Goal: Information Seeking & Learning: Check status

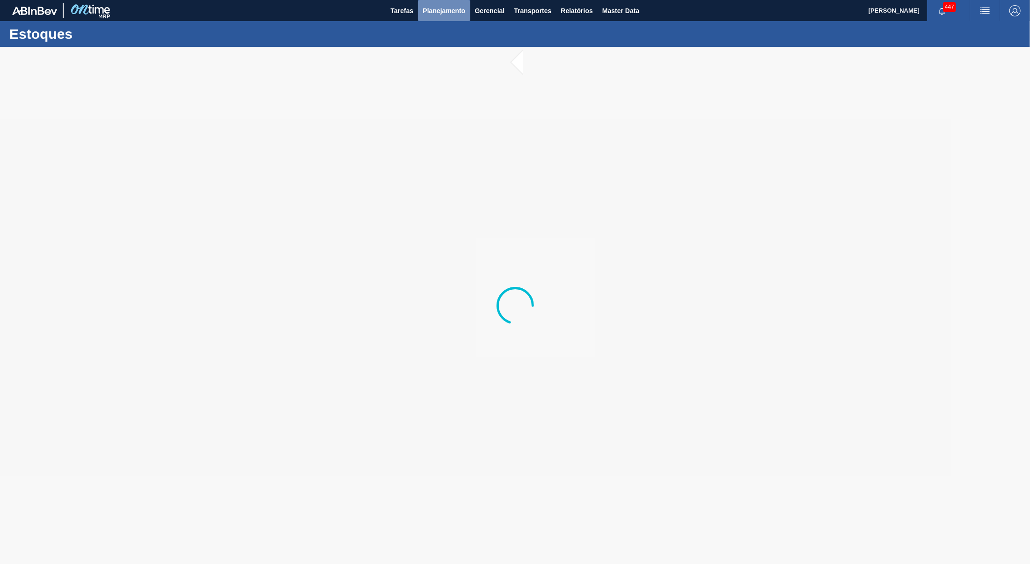
click at [444, 19] on button "Planejamento" at bounding box center [444, 10] width 52 height 21
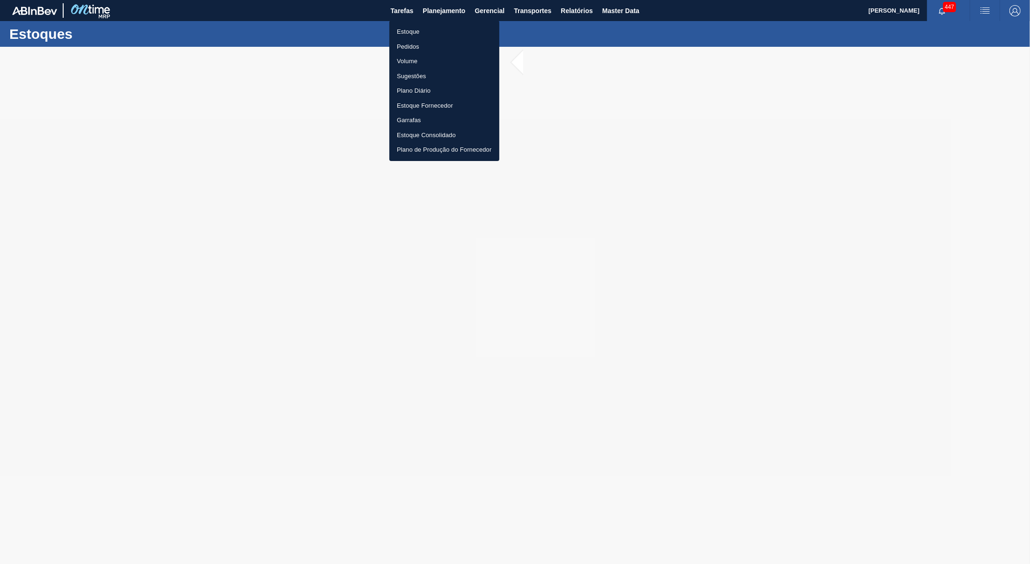
click at [420, 43] on li "Pedidos" at bounding box center [444, 46] width 110 height 15
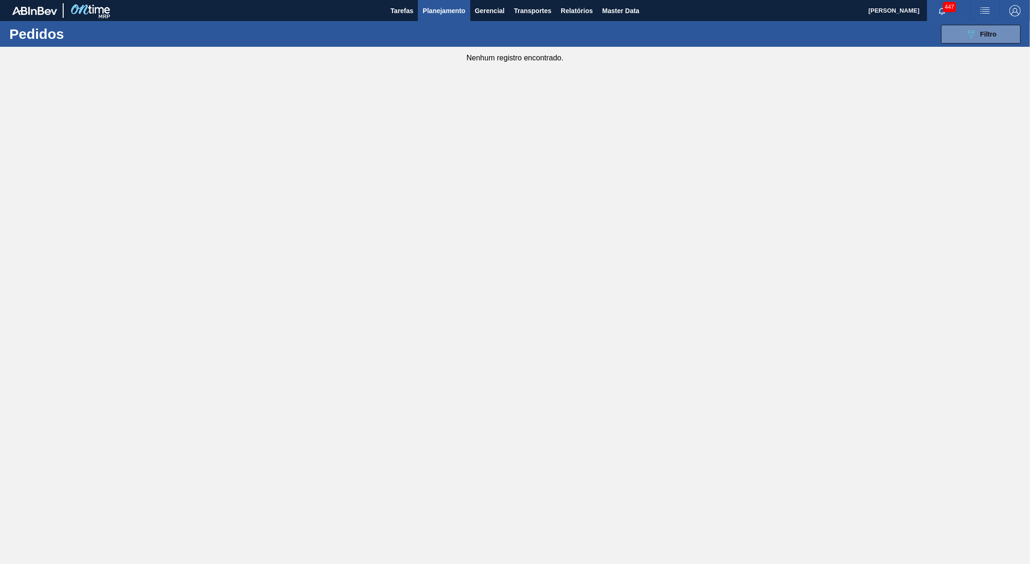
click at [937, 30] on div "089F7B8B-B2A5-4AFE-B5C0-19BA573D28AC Filtro Código Pedido Portal Códido PO SAP …" at bounding box center [588, 34] width 873 height 28
click at [947, 30] on button "089F7B8B-B2A5-4AFE-B5C0-19BA573D28AC Filtro" at bounding box center [981, 34] width 80 height 19
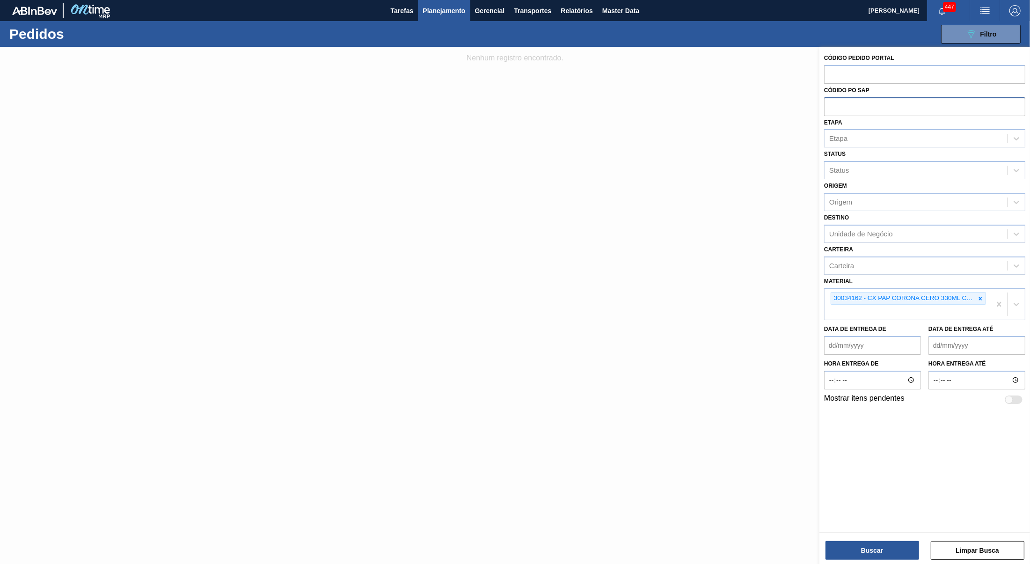
click at [820, 103] on div "Código Pedido Portal Códido PO SAP Etapa Etapa Status Status Origem Origem Dest…" at bounding box center [924, 329] width 211 height 564
click at [846, 104] on input "text" at bounding box center [924, 106] width 201 height 18
paste input "5800288897"
click at [984, 296] on div at bounding box center [980, 298] width 10 height 12
type input "5800288897"
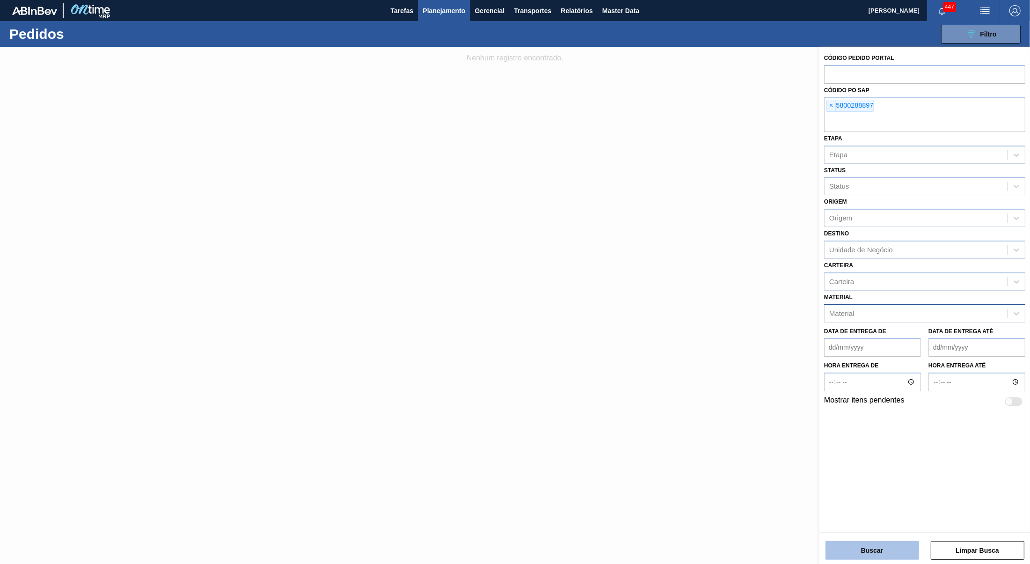
click at [859, 550] on button "Buscar" at bounding box center [872, 550] width 94 height 19
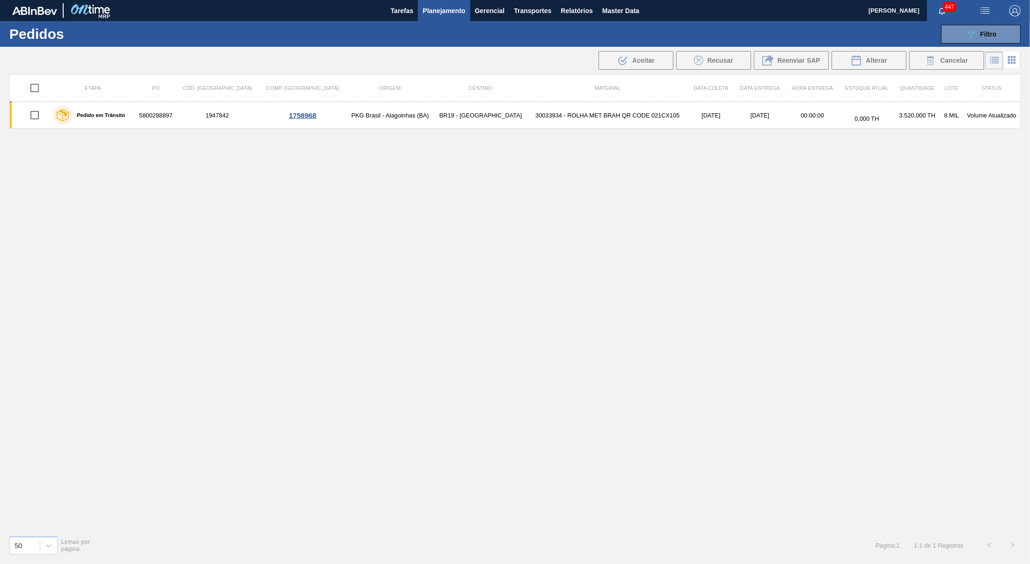
click at [112, 160] on div "Etapa PO Cód. Pedido Comp. Carga Origem Destino Material Data coleta Data Entre…" at bounding box center [514, 301] width 1011 height 454
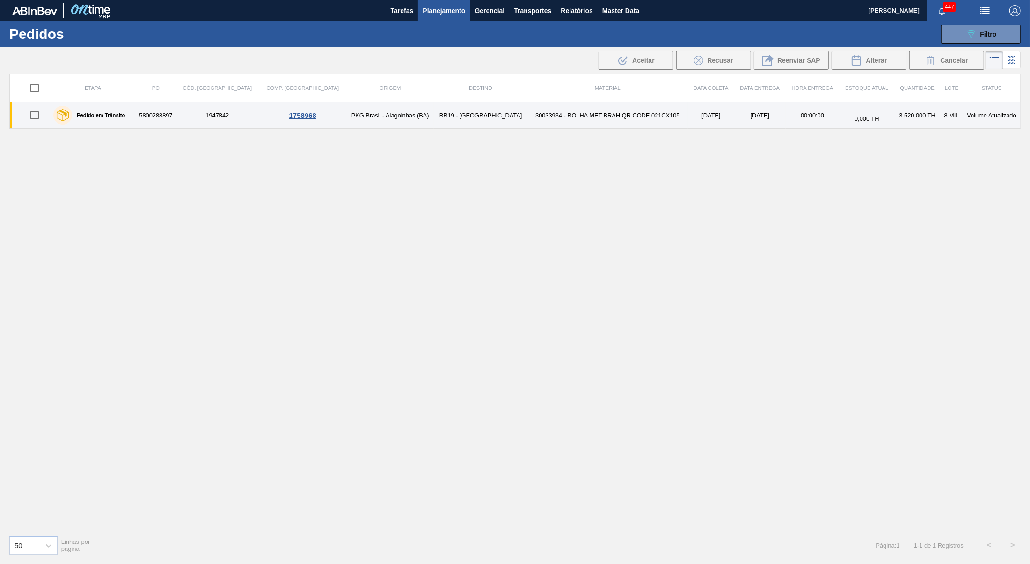
click at [203, 117] on td "1947842" at bounding box center [217, 115] width 84 height 27
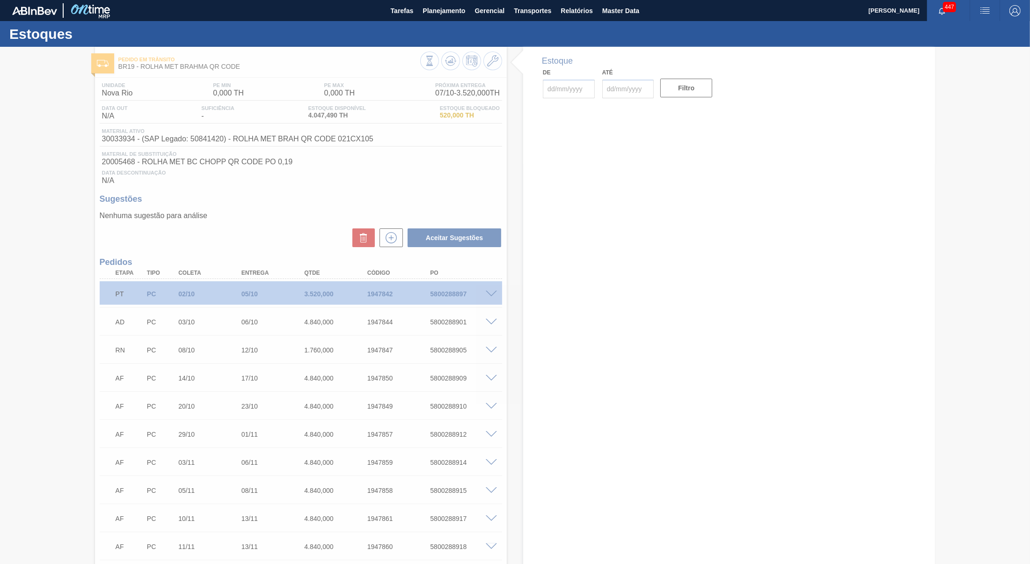
type input "[DATE]"
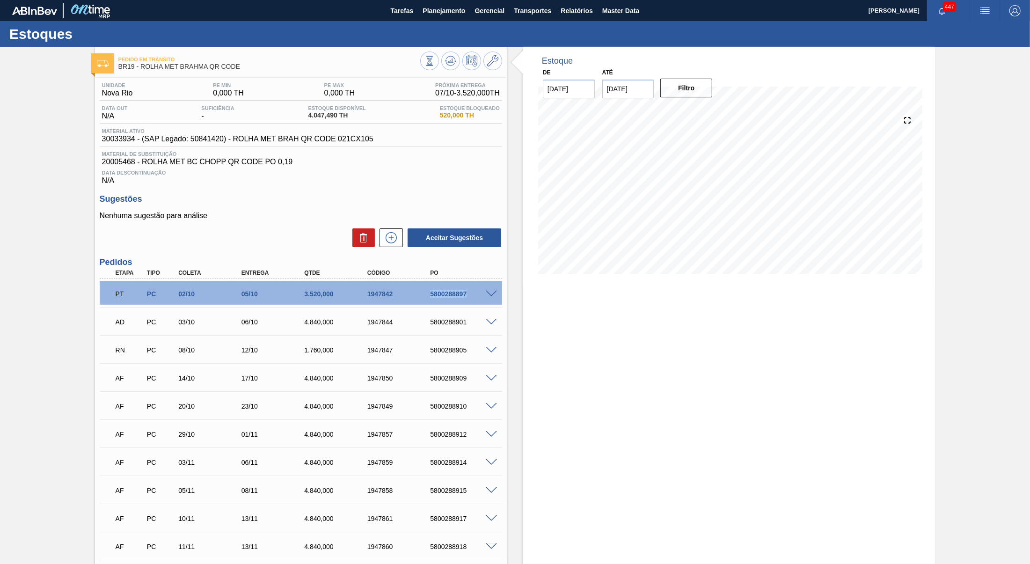
drag, startPoint x: 418, startPoint y: 294, endPoint x: 472, endPoint y: 302, distance: 54.9
click at [472, 302] on div "PT PC 02/10 05/10 3.520,000 1947842 5800288897" at bounding box center [298, 293] width 378 height 19
click at [488, 298] on div "5800288897" at bounding box center [463, 293] width 71 height 7
click at [489, 297] on span at bounding box center [491, 294] width 11 height 7
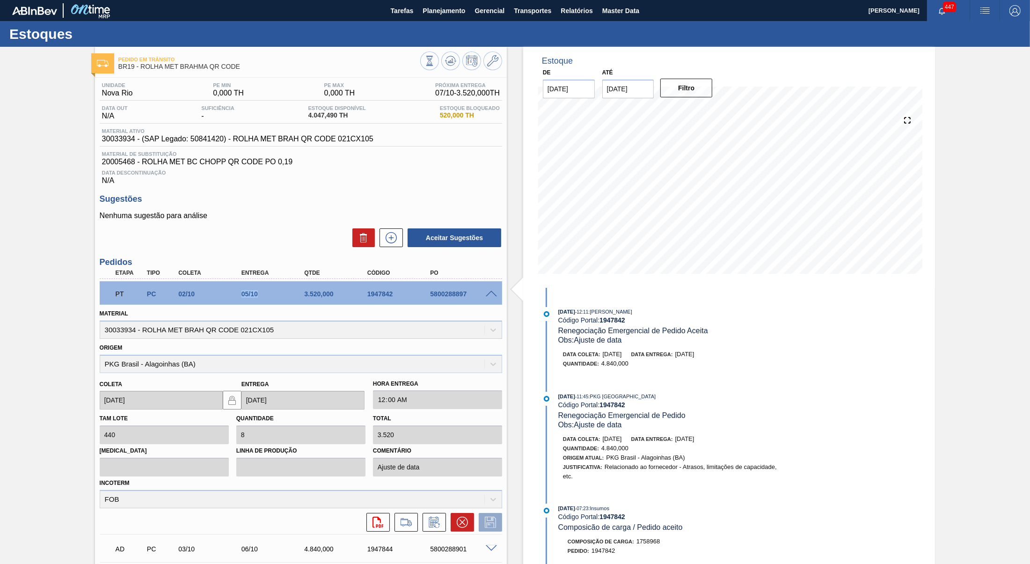
drag, startPoint x: 254, startPoint y: 296, endPoint x: 273, endPoint y: 295, distance: 18.7
click at [273, 295] on div "PT PC 02/10 05/10 3.520,000 1947842 5800288897" at bounding box center [298, 293] width 378 height 19
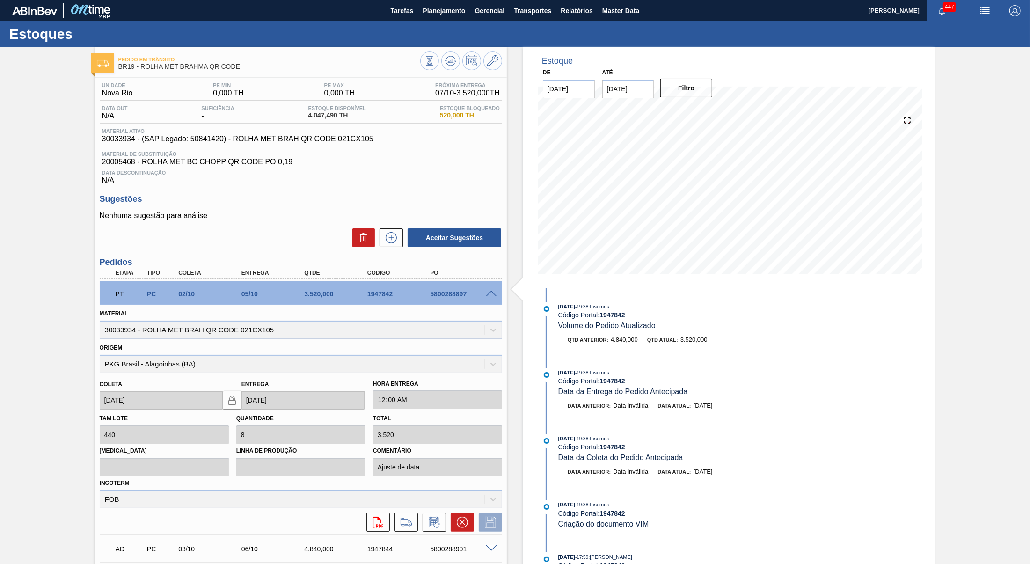
click at [849, 535] on div "Estoque De [DATE] Até [DATE] Filtro [DATE] 19:38 : Insumos Código Portal: 19478…" at bounding box center [729, 540] width 412 height 987
drag, startPoint x: 433, startPoint y: 301, endPoint x: 529, endPoint y: 295, distance: 96.1
click at [499, 295] on div "5800288897" at bounding box center [463, 293] width 71 height 7
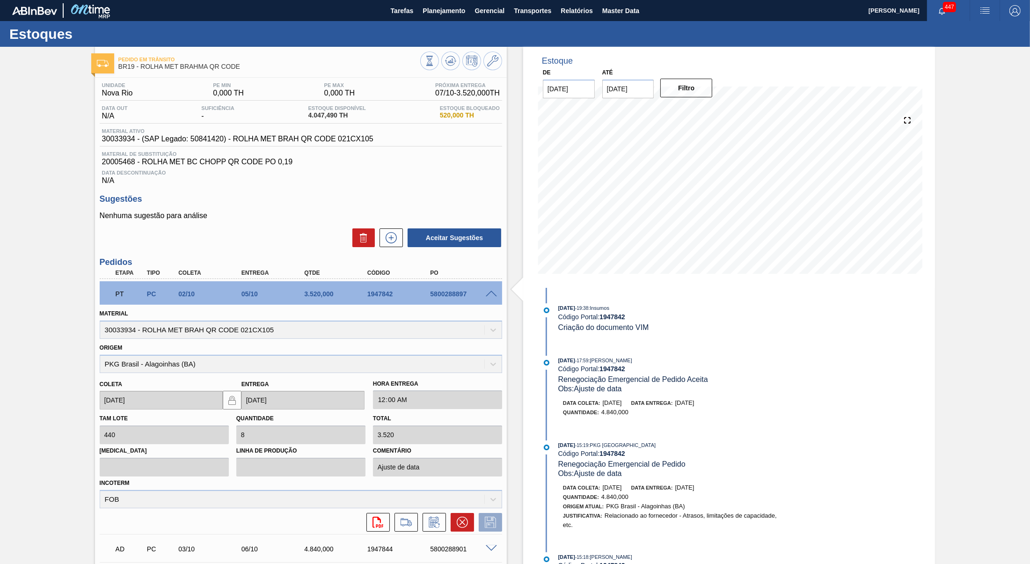
drag, startPoint x: 550, startPoint y: 377, endPoint x: 704, endPoint y: 389, distance: 154.4
click at [704, 389] on div "[DATE] 17:59 : [PERSON_NAME] Código Portal: 1947842 Renegociação Emergencial de…" at bounding box center [659, 375] width 241 height 38
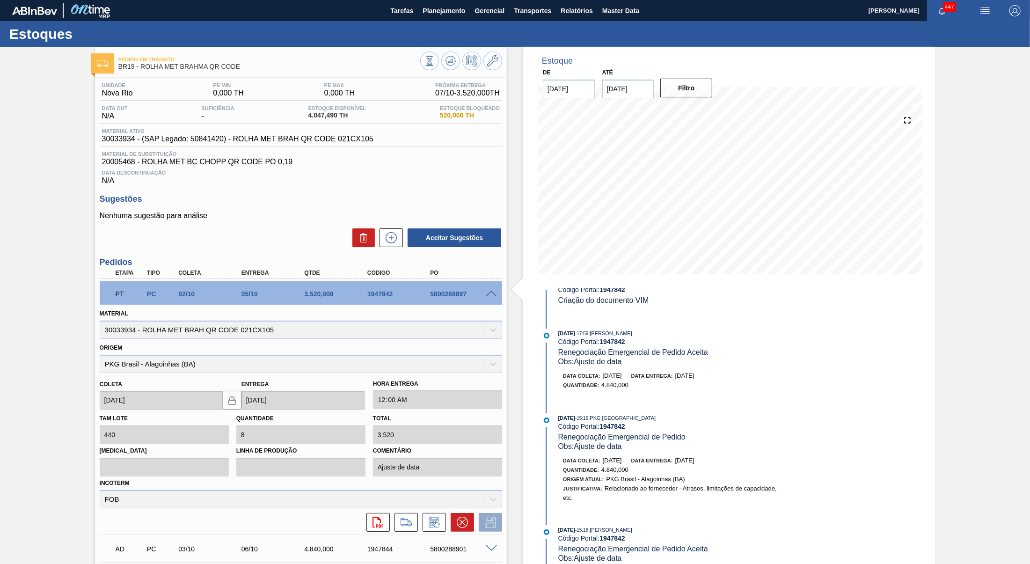
scroll to position [246, 0]
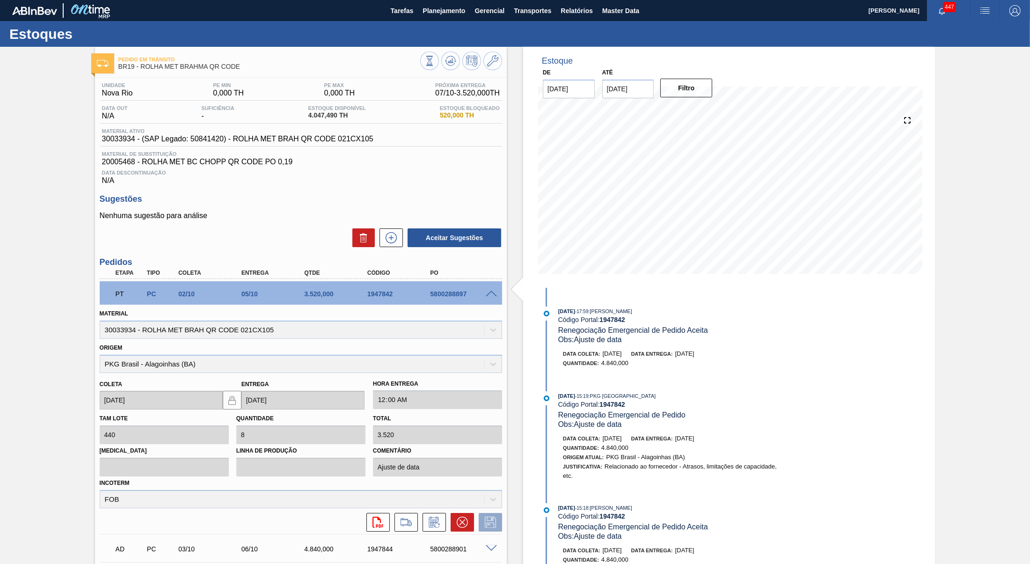
drag, startPoint x: 683, startPoint y: 357, endPoint x: 748, endPoint y: 356, distance: 65.1
click at [748, 356] on div "Data coleta: [DATE] Data entrega: [DATE]" at bounding box center [674, 353] width 222 height 9
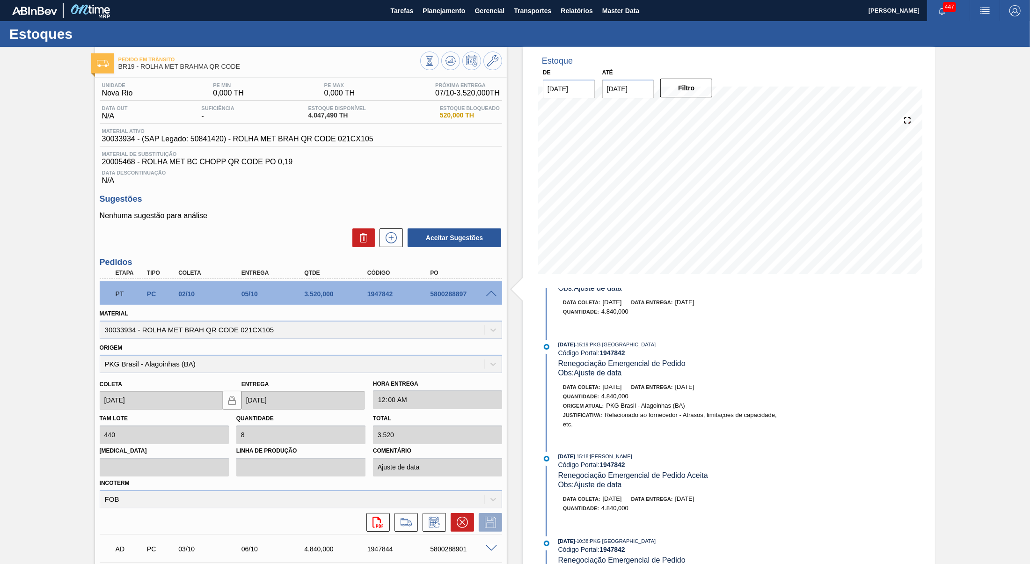
scroll to position [295, 0]
click at [918, 493] on div "Estoque De [DATE] Até [DATE] Filtro 19/10 Projeção de Estoque 9,774.094 [DOMAIN…" at bounding box center [729, 540] width 412 height 987
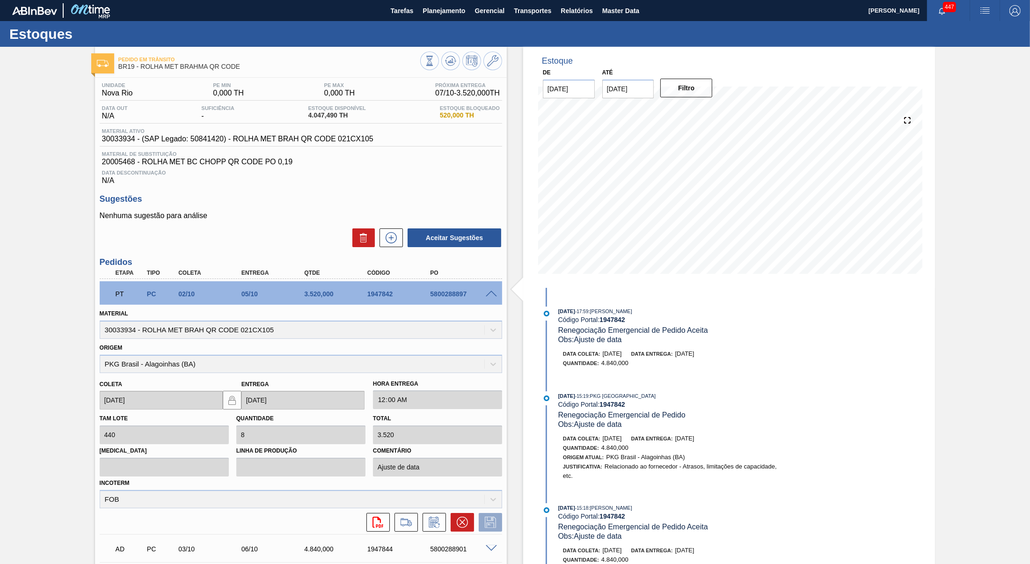
drag, startPoint x: 556, startPoint y: 309, endPoint x: 679, endPoint y: 306, distance: 123.1
click at [680, 306] on div "[DATE] 19:38 : Insumos Código Portal: 1947842 Volume do Pedido Atualizado Qtd a…" at bounding box center [659, 415] width 241 height 746
drag, startPoint x: 553, startPoint y: 343, endPoint x: 634, endPoint y: 346, distance: 81.0
click at [634, 344] on div "[DATE] 17:59 : [PERSON_NAME] Código Portal: 1947842 Renegociação Emergencial de…" at bounding box center [659, 325] width 241 height 38
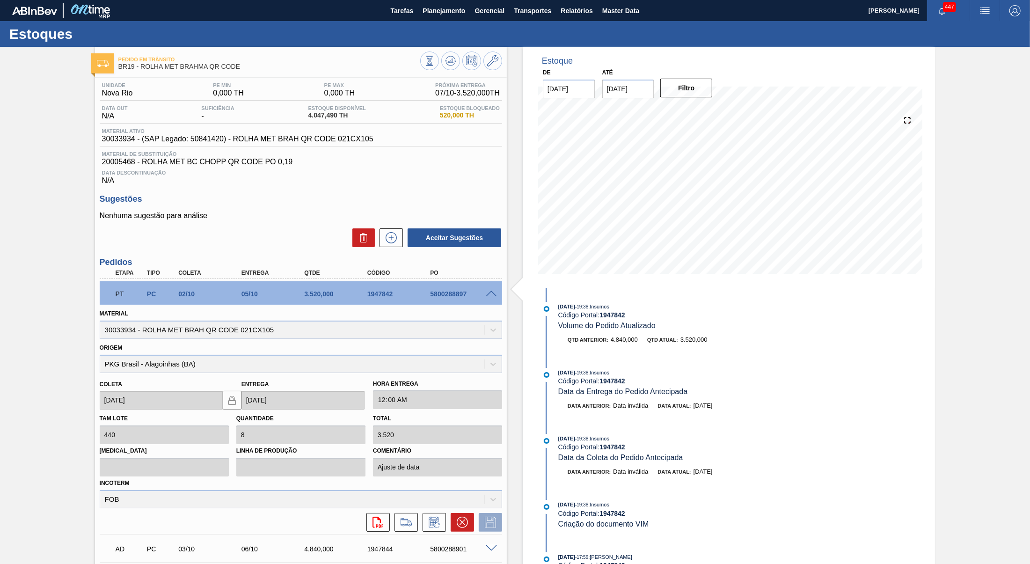
scroll to position [49, 0]
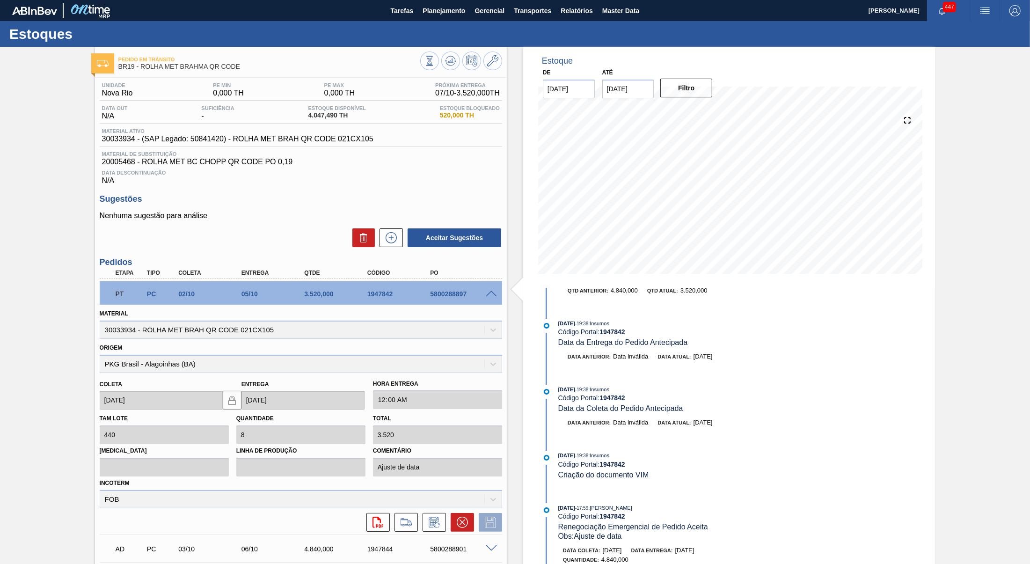
drag, startPoint x: 689, startPoint y: 421, endPoint x: 730, endPoint y: 421, distance: 41.2
click at [730, 421] on div "Data anterior: Data inválida Data atual: [DATE]" at bounding box center [669, 422] width 222 height 9
click at [647, 468] on div "Código Portal: 1947842" at bounding box center [669, 463] width 222 height 7
drag, startPoint x: 661, startPoint y: 473, endPoint x: 538, endPoint y: 477, distance: 123.1
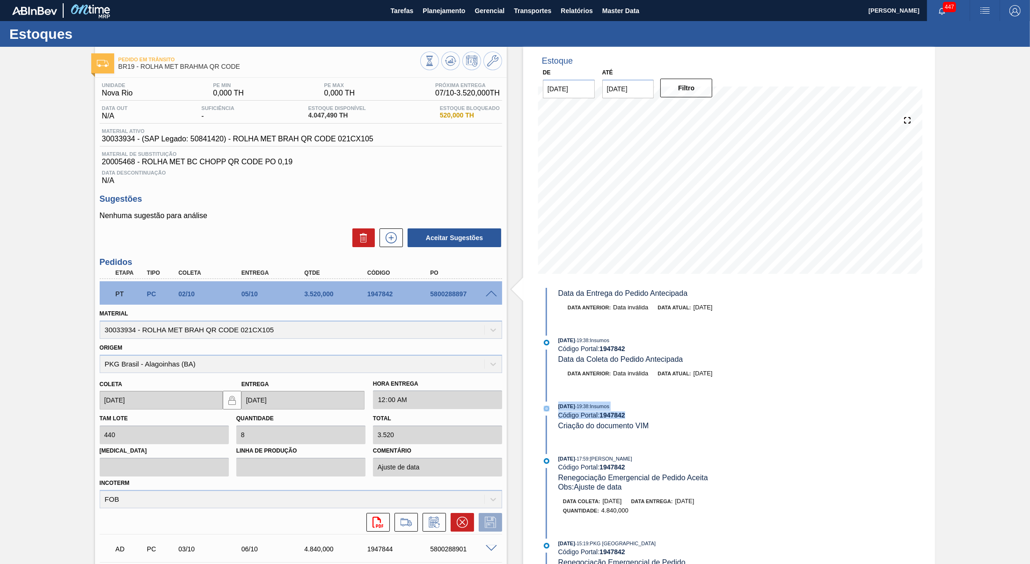
scroll to position [197, 0]
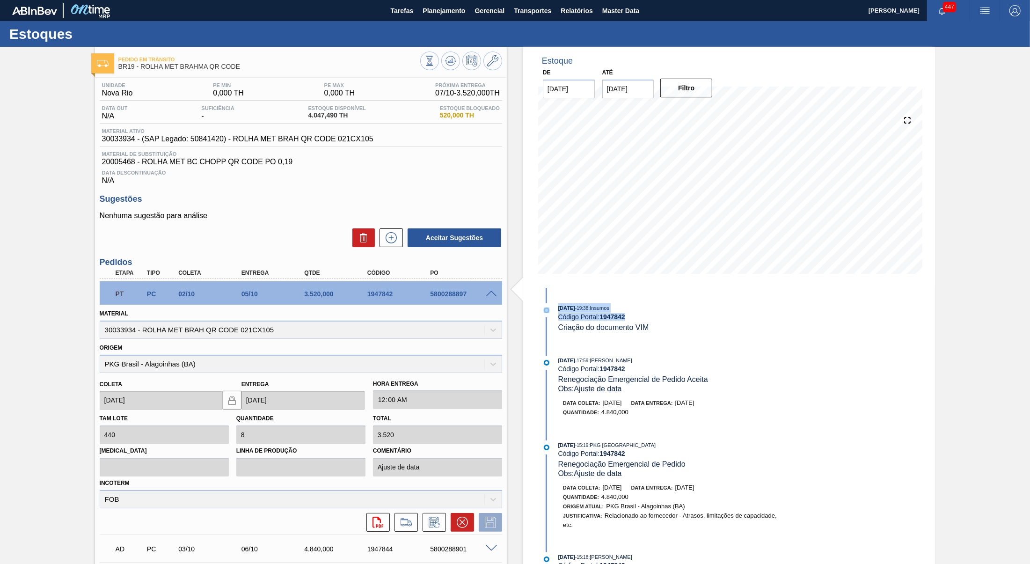
click at [556, 387] on div "[DATE] 17:59 : [PERSON_NAME] Código Portal: 1947842 Renegociação Emergencial de…" at bounding box center [659, 391] width 241 height 71
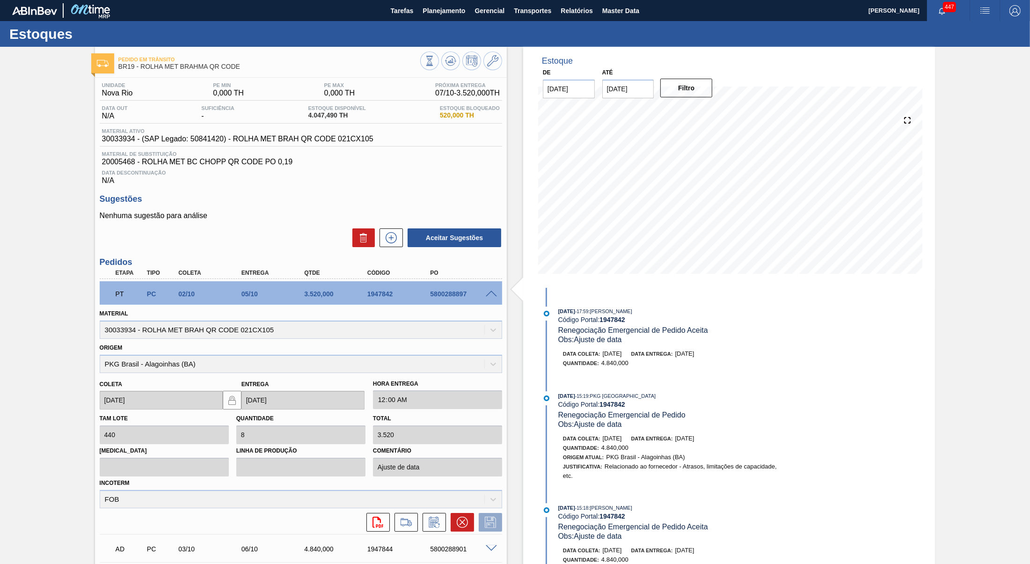
scroll to position [295, 0]
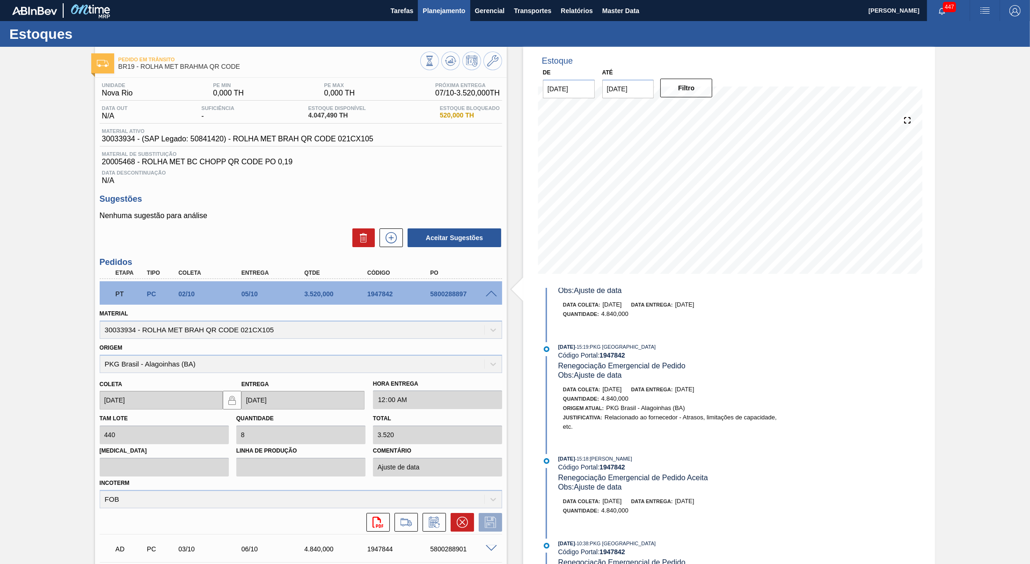
click at [424, 11] on span "Planejamento" at bounding box center [443, 10] width 43 height 11
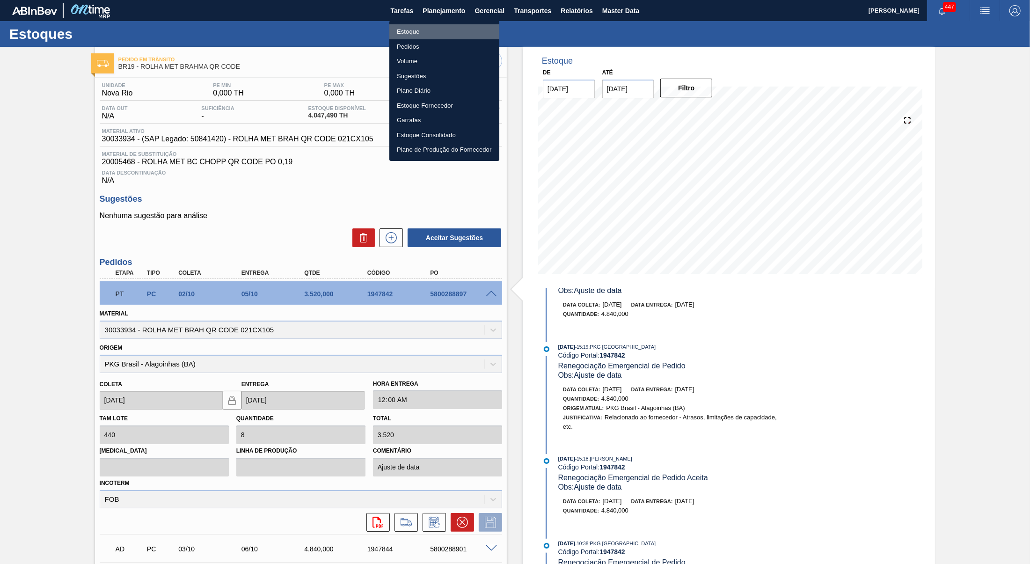
click at [425, 30] on li "Estoque" at bounding box center [444, 31] width 110 height 15
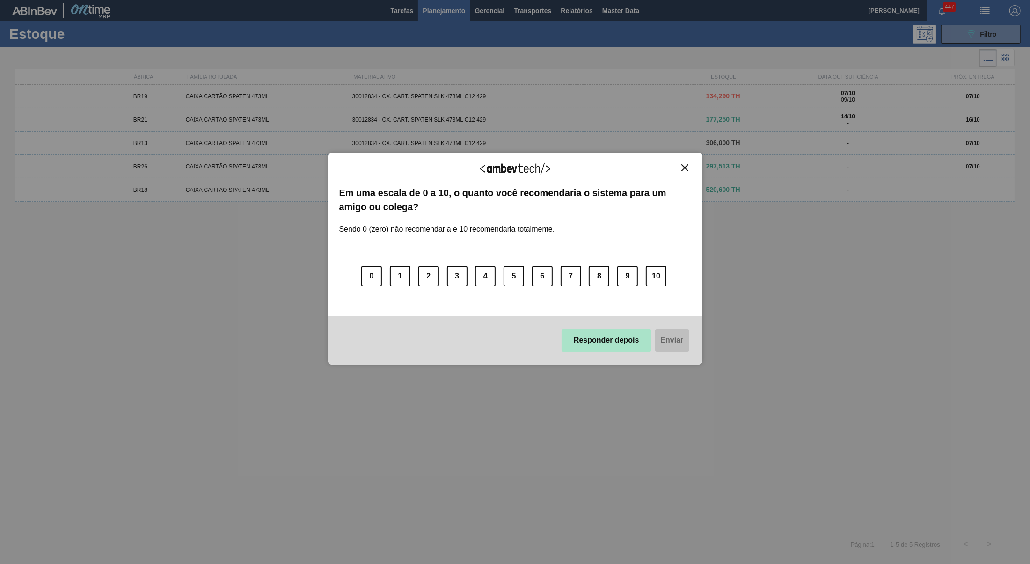
click at [589, 334] on button "Responder depois" at bounding box center [606, 340] width 90 height 22
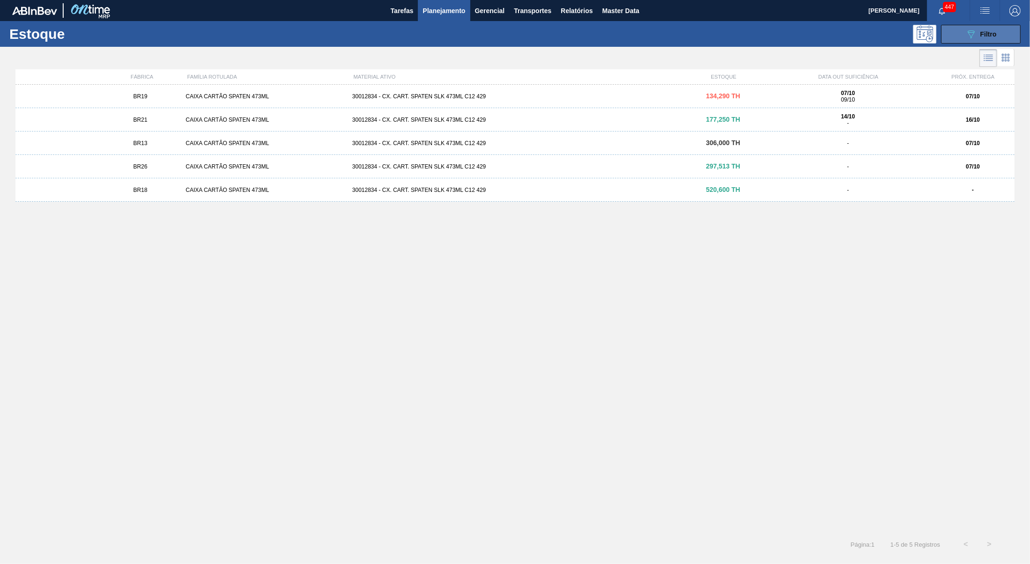
click at [964, 43] on button "089F7B8B-B2A5-4AFE-B5C0-19BA573D28AC Filtro" at bounding box center [981, 34] width 80 height 19
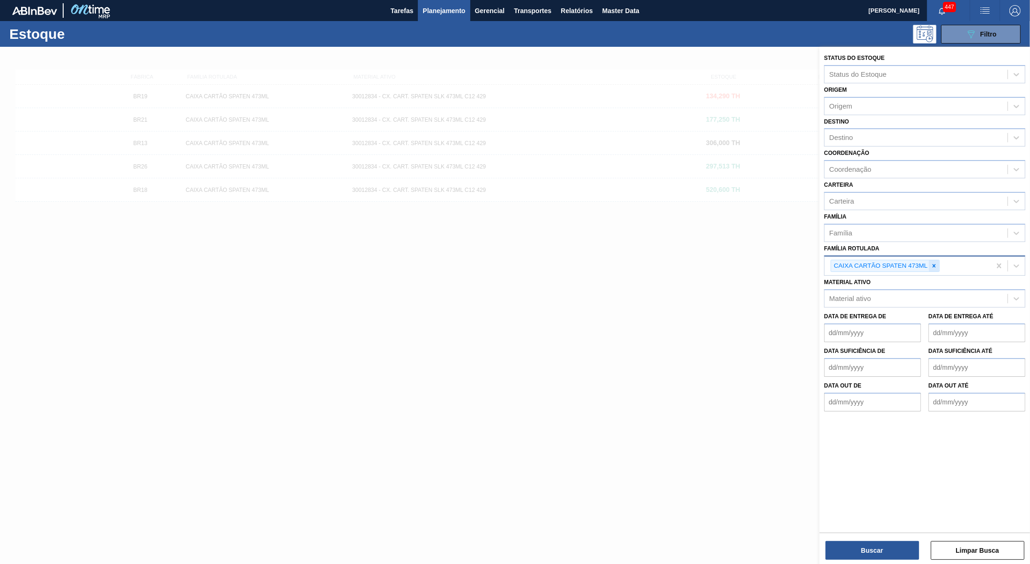
click at [931, 260] on div at bounding box center [934, 266] width 10 height 12
paste Rotulada "FILME CONTR 620X80 RED MIX 269ML HO"
click at [905, 287] on div "No options" at bounding box center [924, 287] width 201 height 16
type Rotulada "FILME CONTR 620X80 RED MIX 269ML HO"
click at [884, 290] on div "Material ativo" at bounding box center [915, 297] width 183 height 14
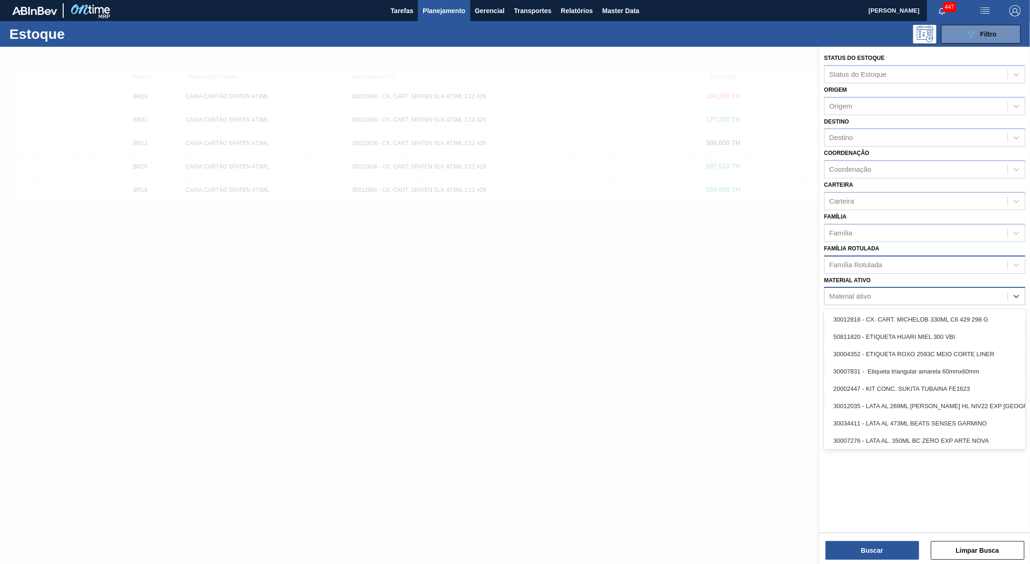
paste ativo "FILME CONTR 620X80 RED MIX 269ML HO"
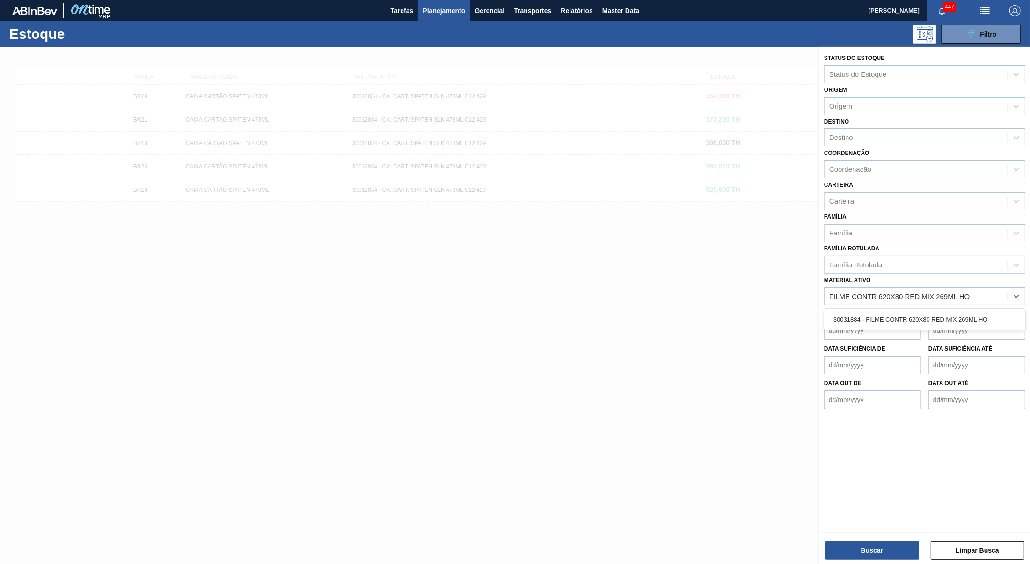
type ativo "FILME CONTR 620X80 RED MIX 269ML HO"
click at [882, 305] on div "Data de Entrega de Data de Entrega até" at bounding box center [924, 322] width 209 height 35
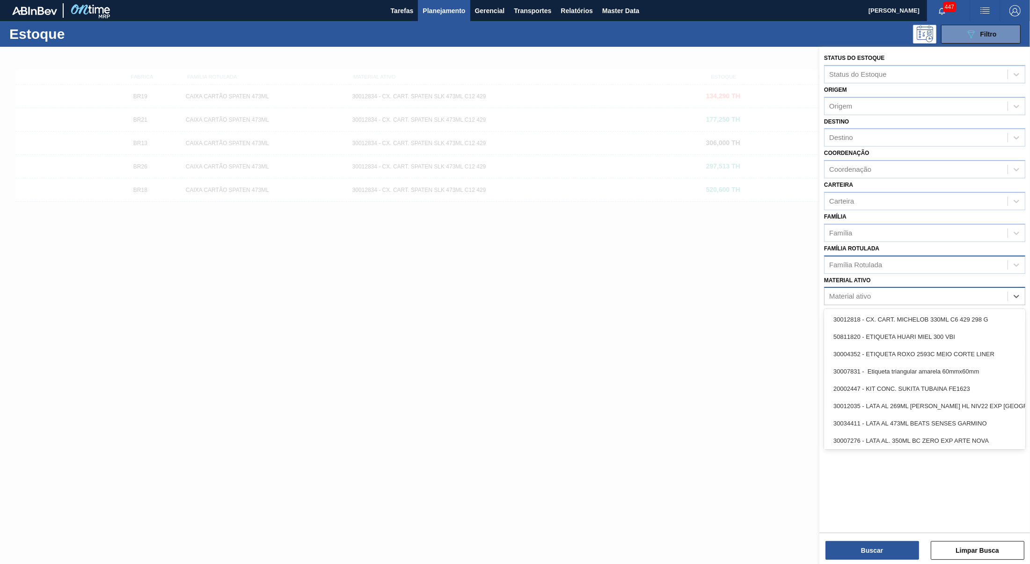
click at [879, 295] on div "Material ativo" at bounding box center [924, 296] width 201 height 18
paste ativo "FILME CONTR 620X80 RED MIX 269ML HO"
type ativo "FILME CONTR 620X80 RED MIX 269ML HO"
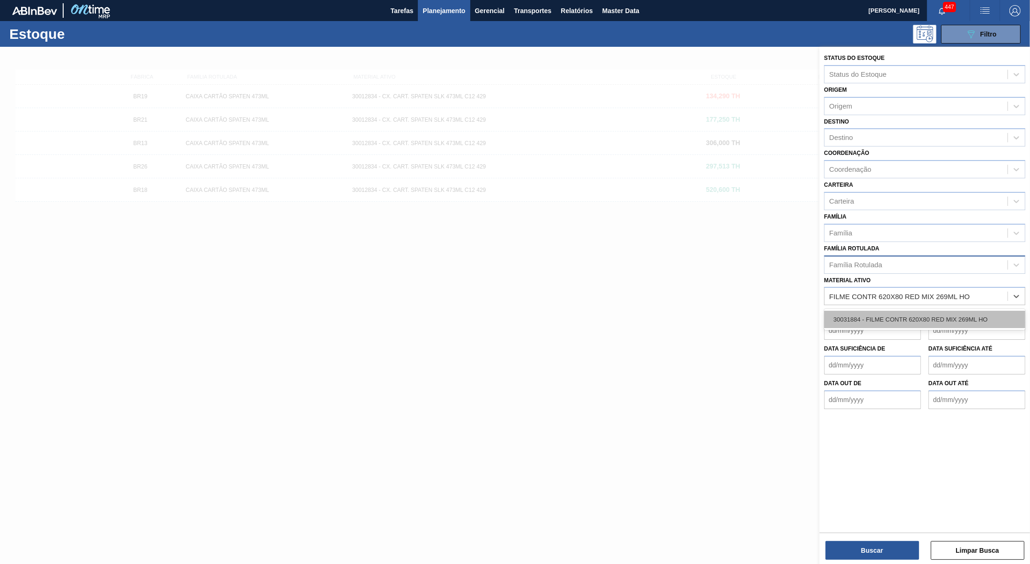
click at [879, 311] on div "30031884 - FILME CONTR 620X80 RED MIX 269ML HO" at bounding box center [924, 319] width 201 height 17
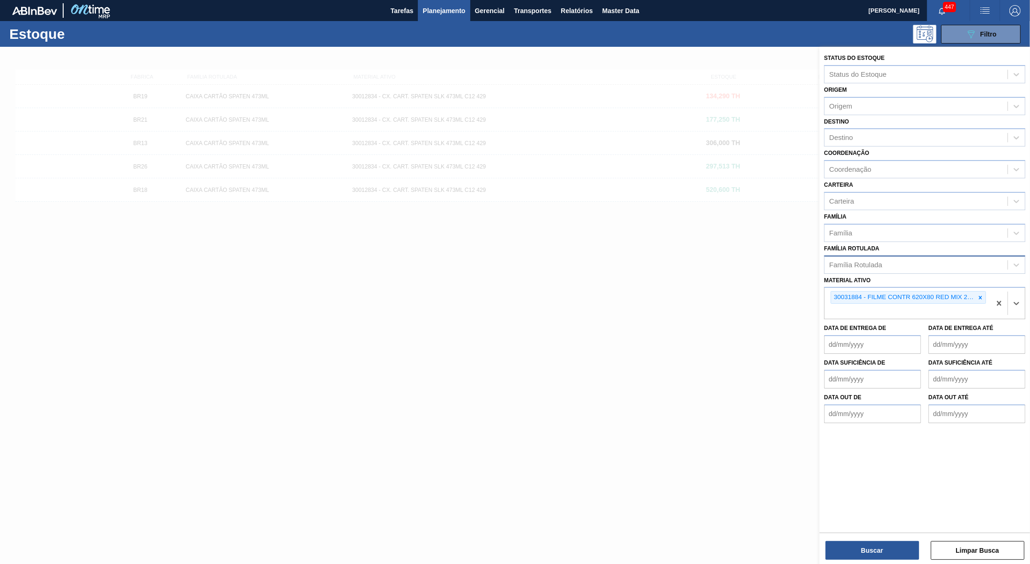
click at [853, 524] on div "Status do Estoque Status do Estoque Origem Origem Destino Destino Coordenação C…" at bounding box center [924, 289] width 211 height 484
click at [868, 554] on button "Buscar" at bounding box center [872, 550] width 94 height 19
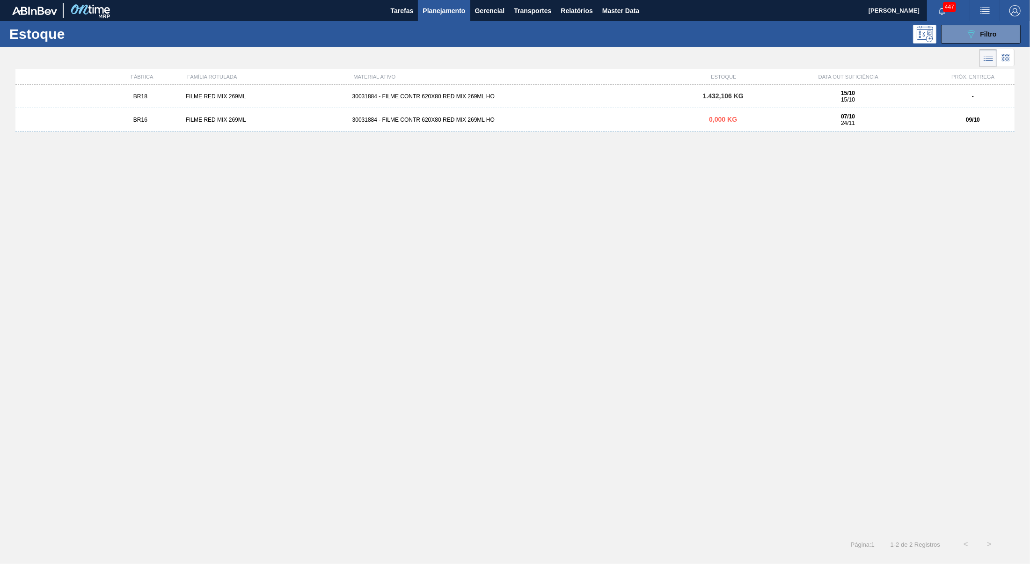
click at [591, 115] on div "BR16 FILME RED MIX 269ML 30031884 - FILME CONTR 620X80 RED MIX 269ML HO 0,000 K…" at bounding box center [514, 119] width 999 height 23
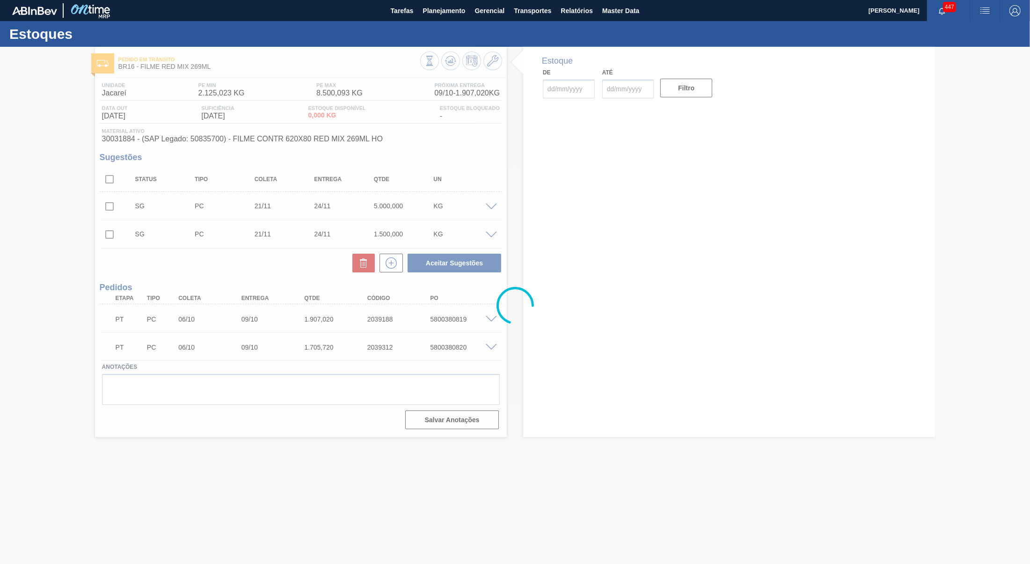
type input "[DATE]"
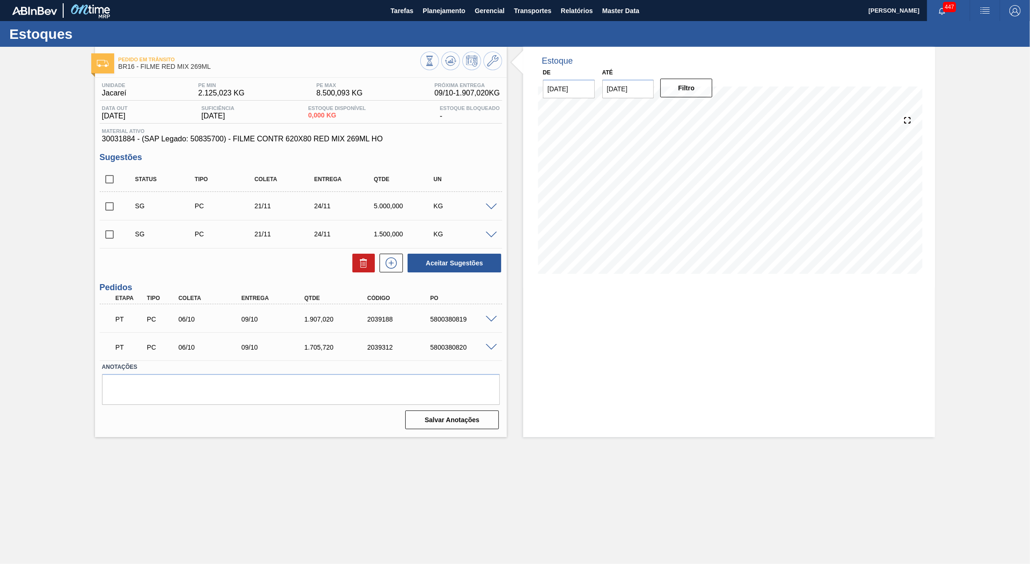
click at [498, 58] on icon at bounding box center [492, 60] width 11 height 11
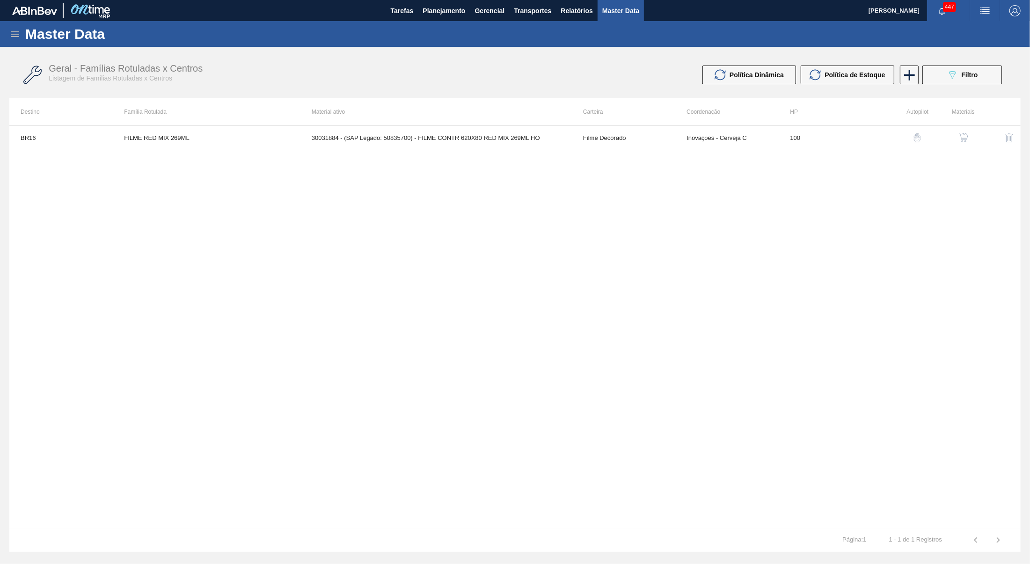
click at [951, 133] on div at bounding box center [953, 137] width 41 height 22
click at [964, 131] on button "button" at bounding box center [963, 137] width 22 height 22
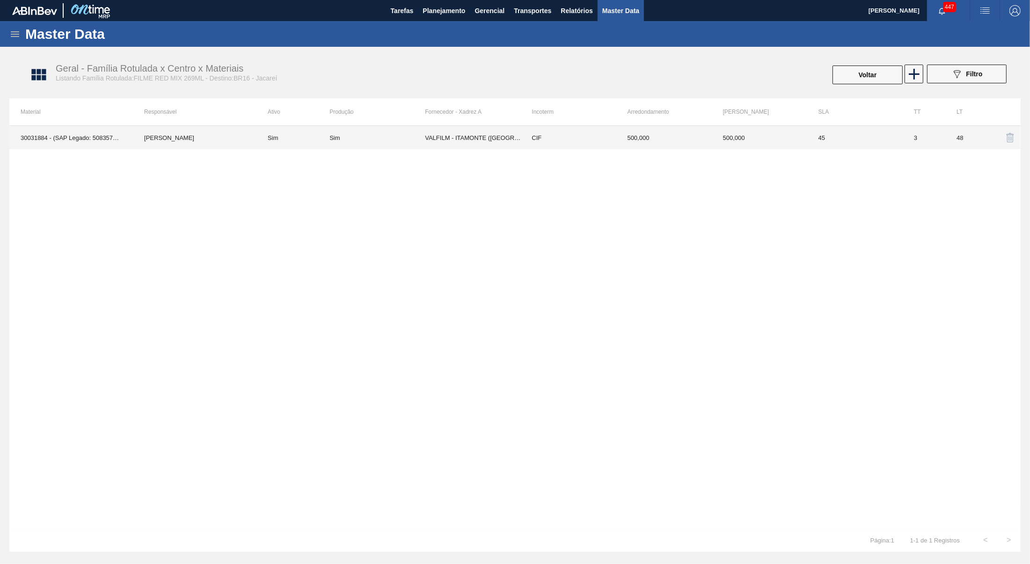
click at [573, 145] on td "CIF" at bounding box center [567, 137] width 95 height 23
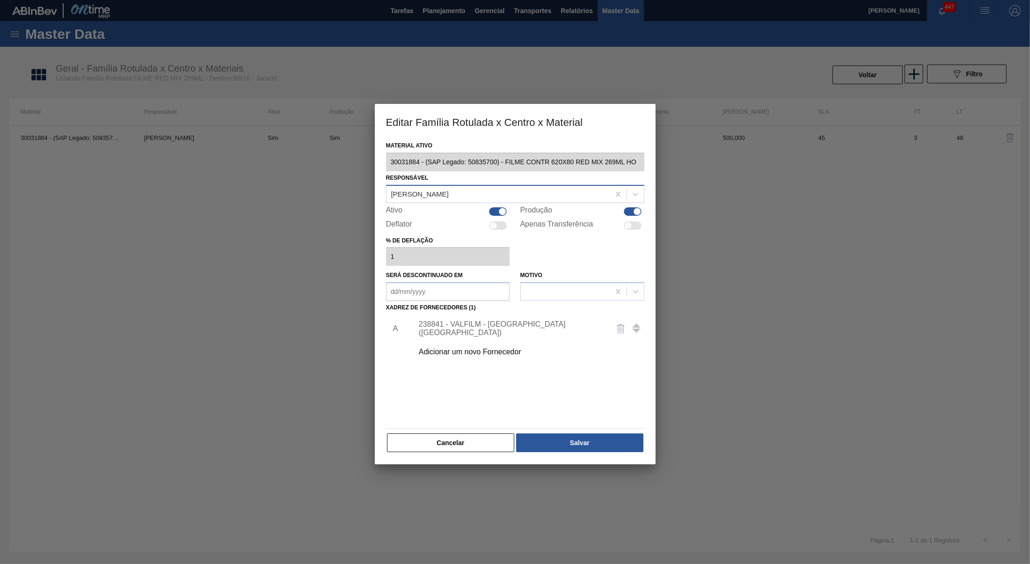
click at [471, 196] on div "[PERSON_NAME]" at bounding box center [497, 194] width 223 height 14
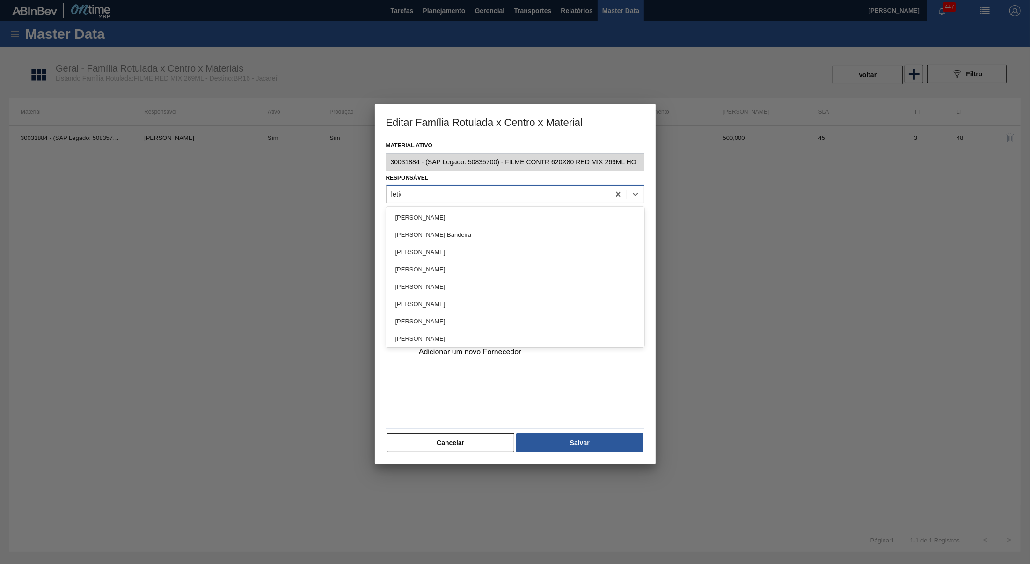
type input "letici"
click at [447, 228] on div "[PERSON_NAME] Bandeira" at bounding box center [515, 234] width 258 height 17
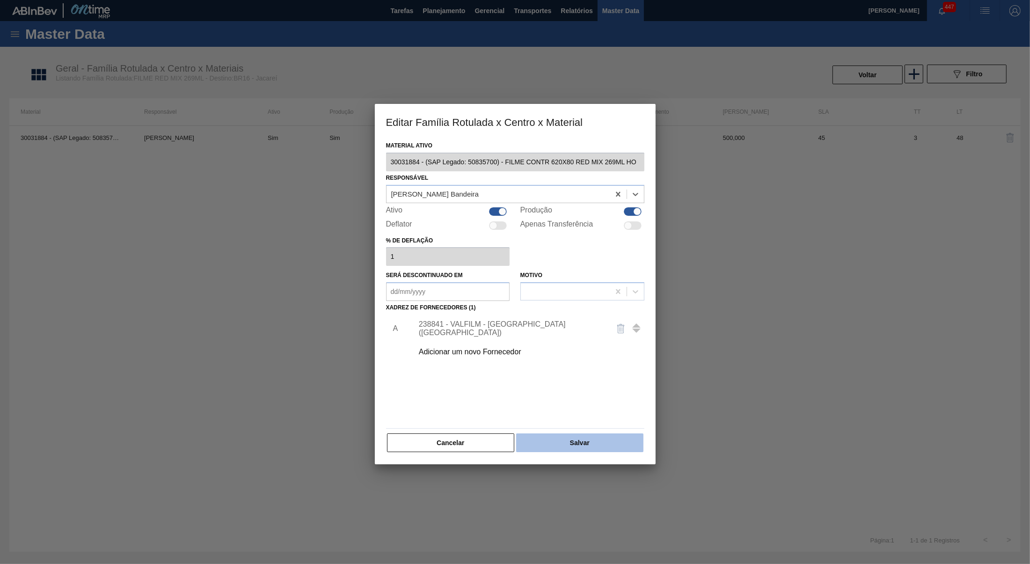
click at [625, 445] on button "Salvar" at bounding box center [579, 442] width 127 height 19
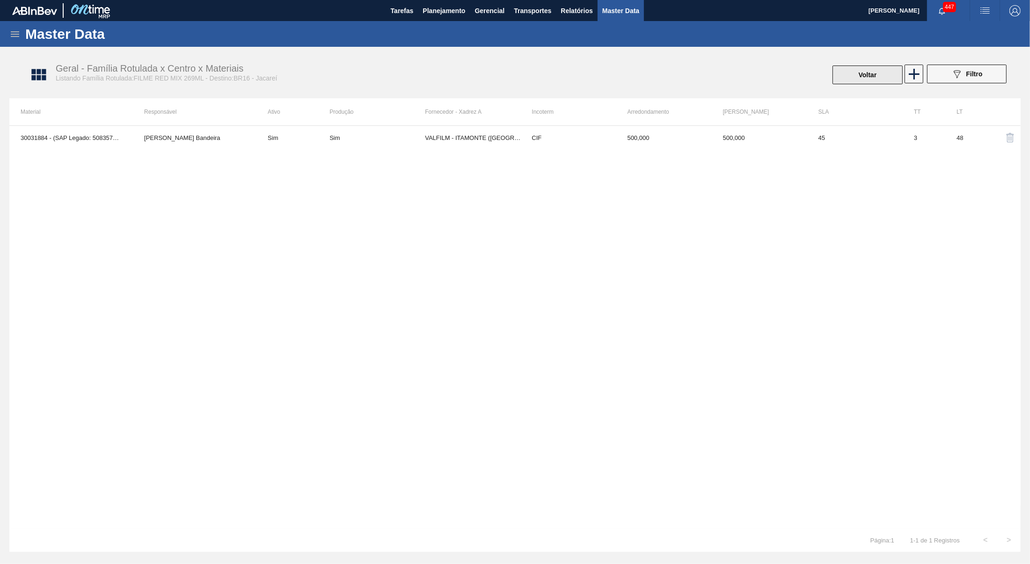
click at [839, 74] on button "Voltar" at bounding box center [867, 75] width 70 height 19
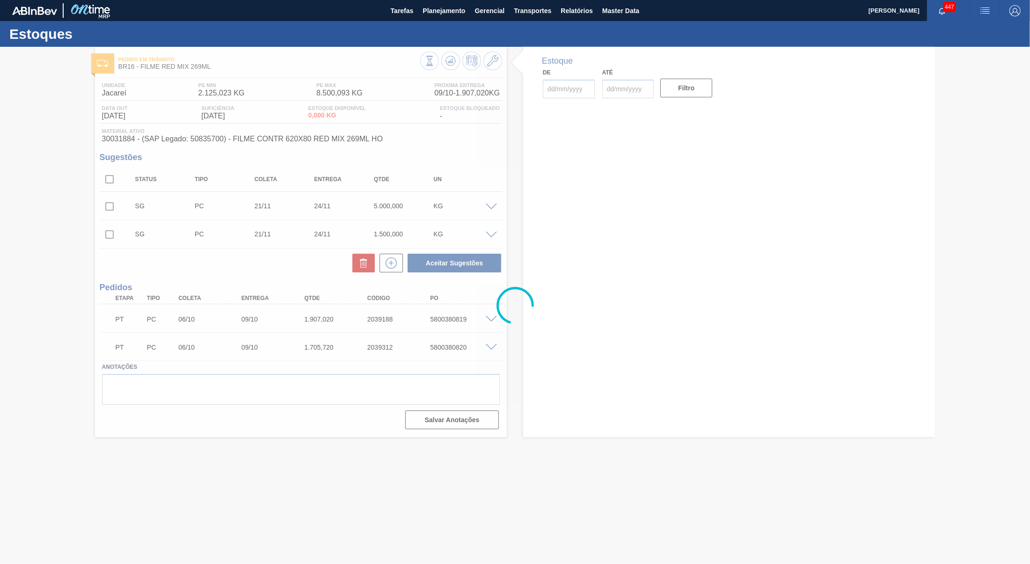
type input "[DATE]"
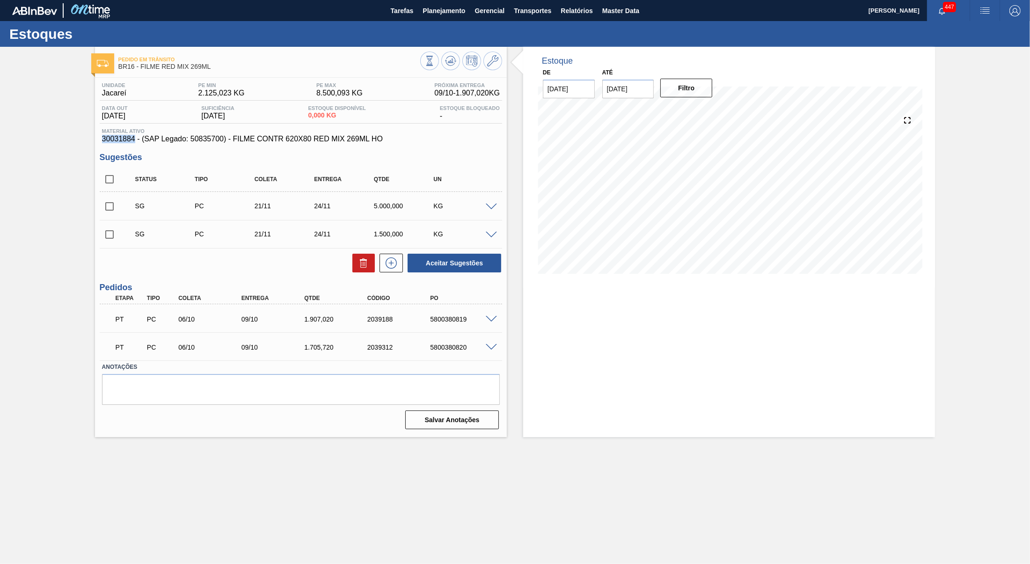
drag, startPoint x: 132, startPoint y: 141, endPoint x: 88, endPoint y: 142, distance: 44.5
click at [88, 142] on div "Pedido em Trânsito BR16 - FILME RED MIX 269ML Unidade Jacareí PE MIN 2.125,023 …" at bounding box center [515, 242] width 1030 height 390
copy span "30031884"
click at [461, 8] on span "Planejamento" at bounding box center [443, 10] width 43 height 11
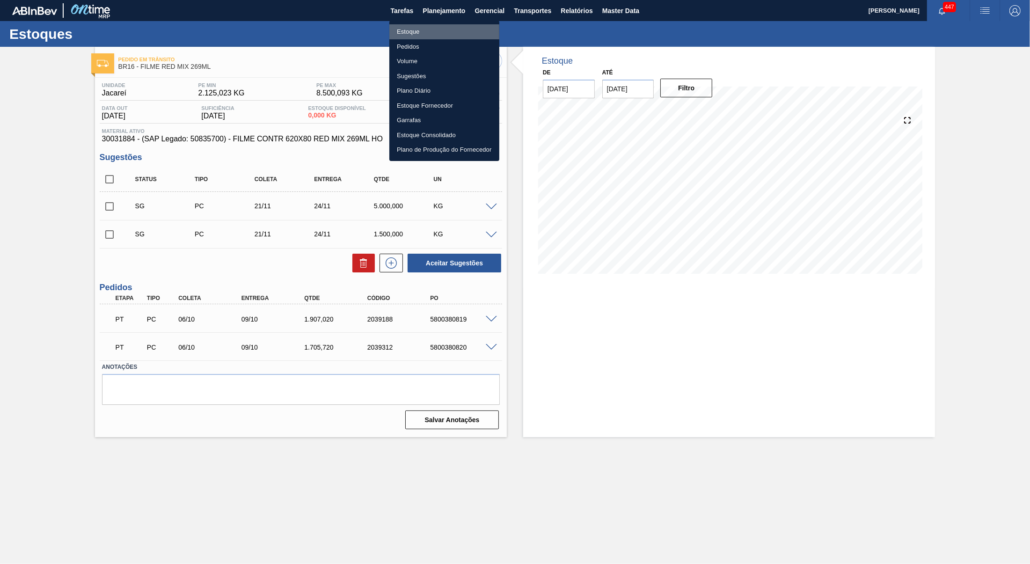
click at [453, 27] on li "Estoque" at bounding box center [444, 31] width 110 height 15
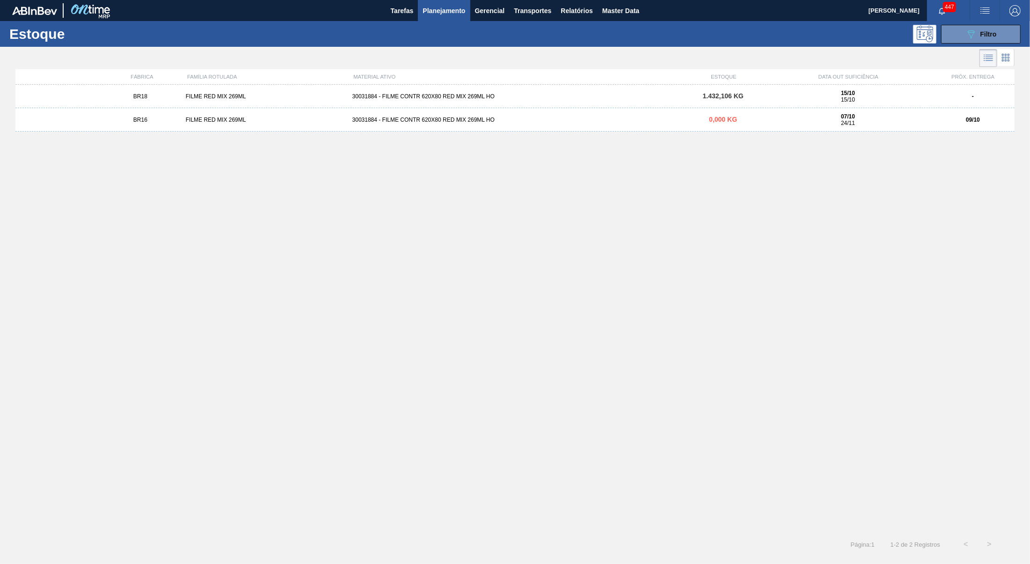
click at [828, 107] on div "BR18 FILME RED MIX 269ML 30031884 - FILME CONTR 620X80 RED MIX 269ML HO 1.432,1…" at bounding box center [514, 96] width 999 height 23
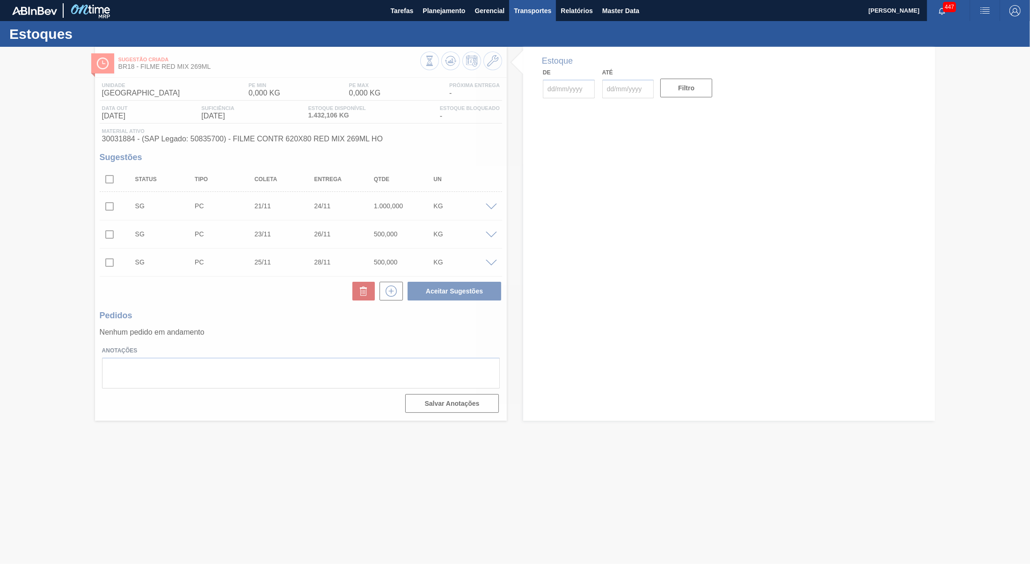
type input "[DATE]"
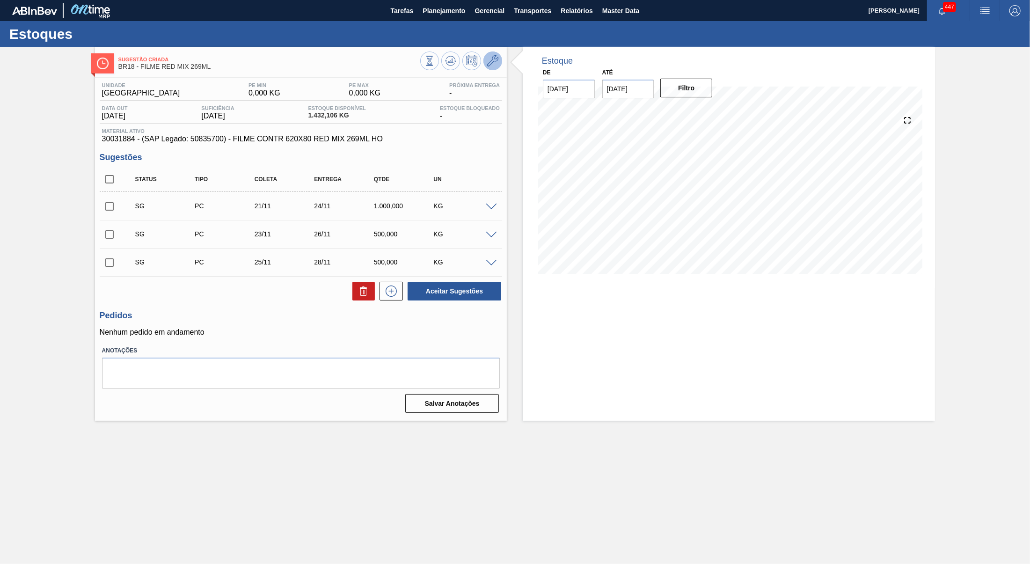
click at [498, 65] on icon at bounding box center [492, 60] width 11 height 11
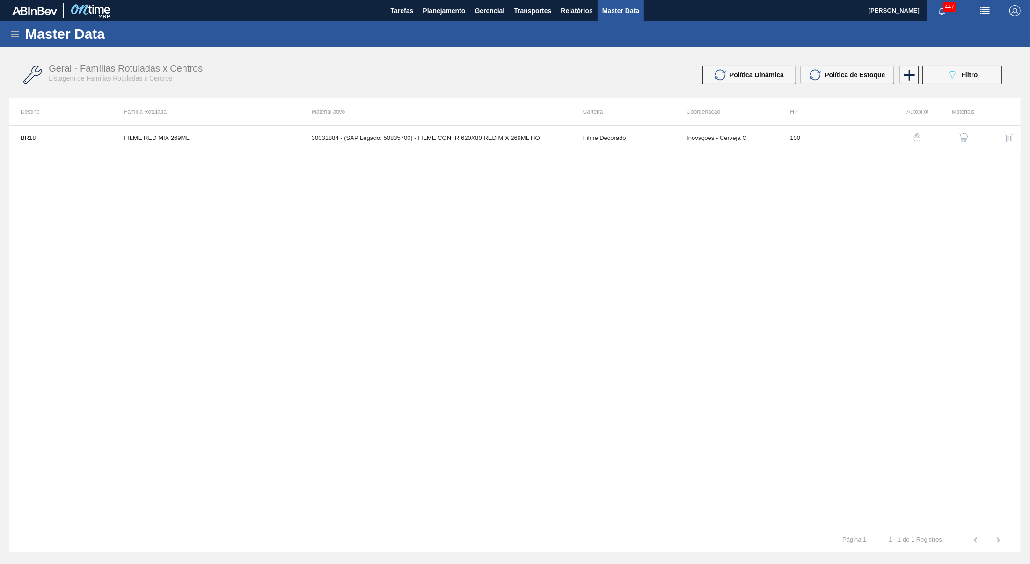
click at [966, 137] on img "button" at bounding box center [963, 137] width 9 height 9
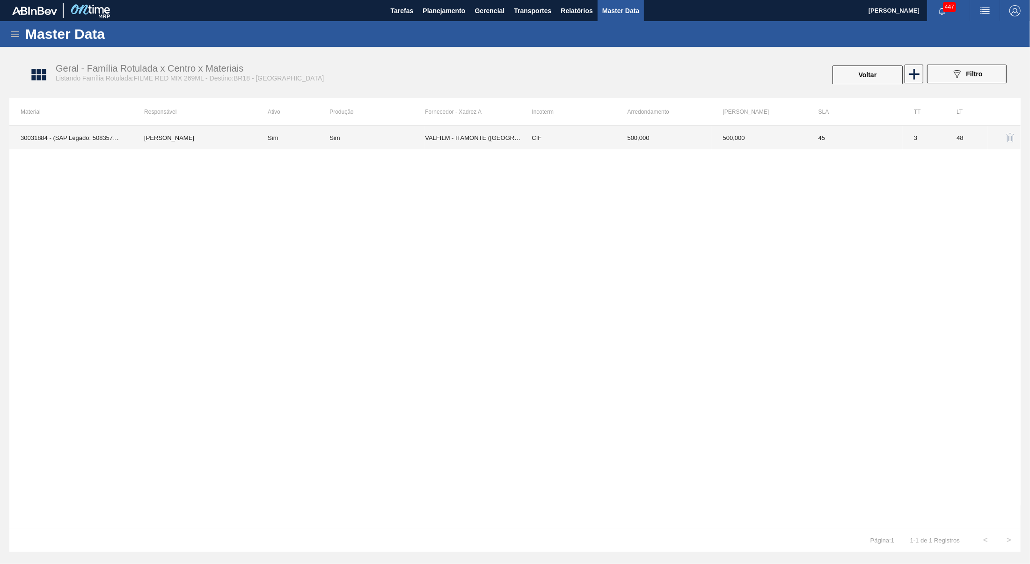
click at [634, 134] on td "500,000" at bounding box center [663, 137] width 95 height 23
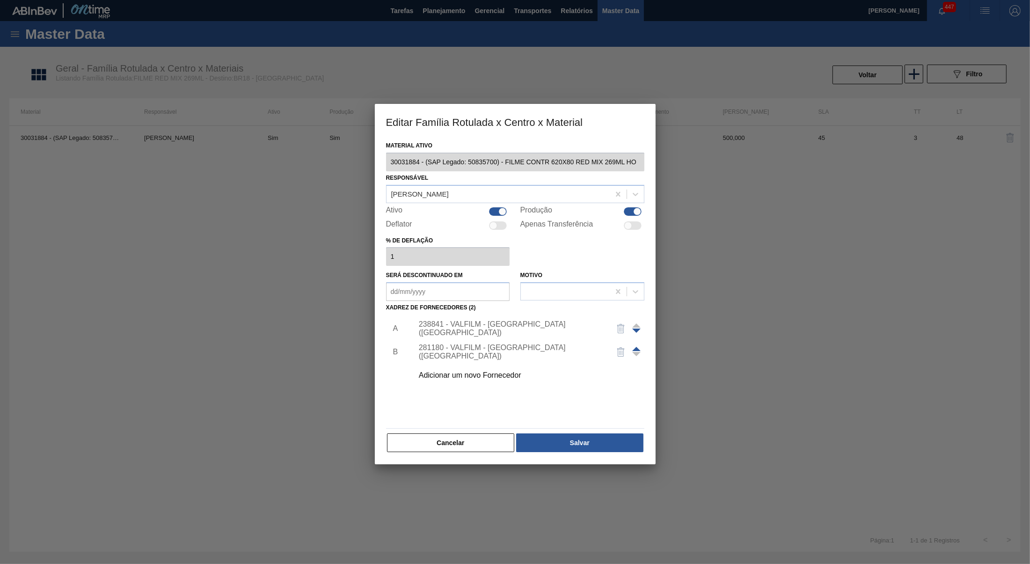
click at [525, 178] on div "Responsável [PERSON_NAME]" at bounding box center [515, 187] width 258 height 32
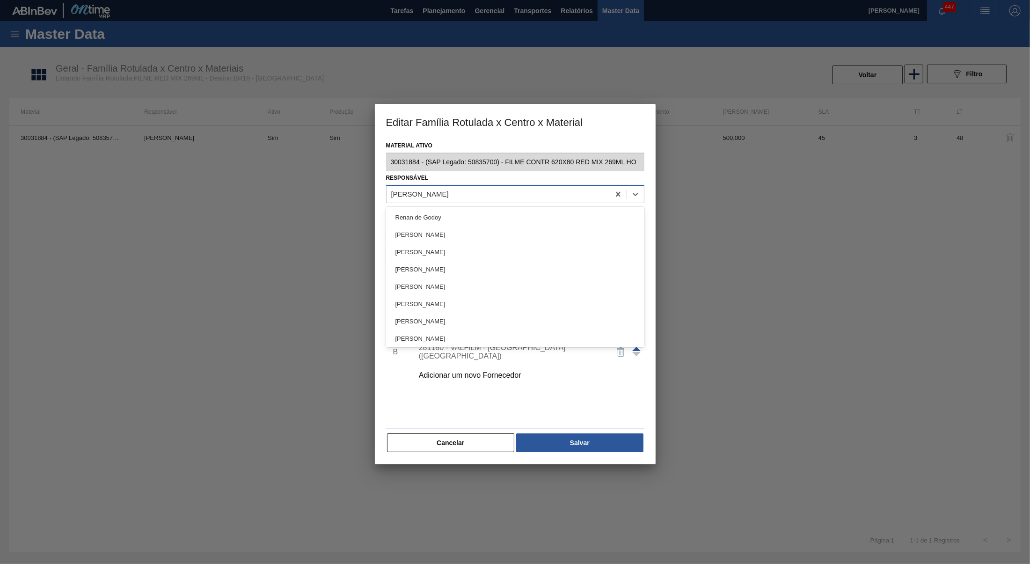
click at [528, 185] on div "[PERSON_NAME]" at bounding box center [515, 194] width 258 height 18
type input "letici"
click at [519, 226] on div "[PERSON_NAME] Bandeira" at bounding box center [515, 234] width 258 height 17
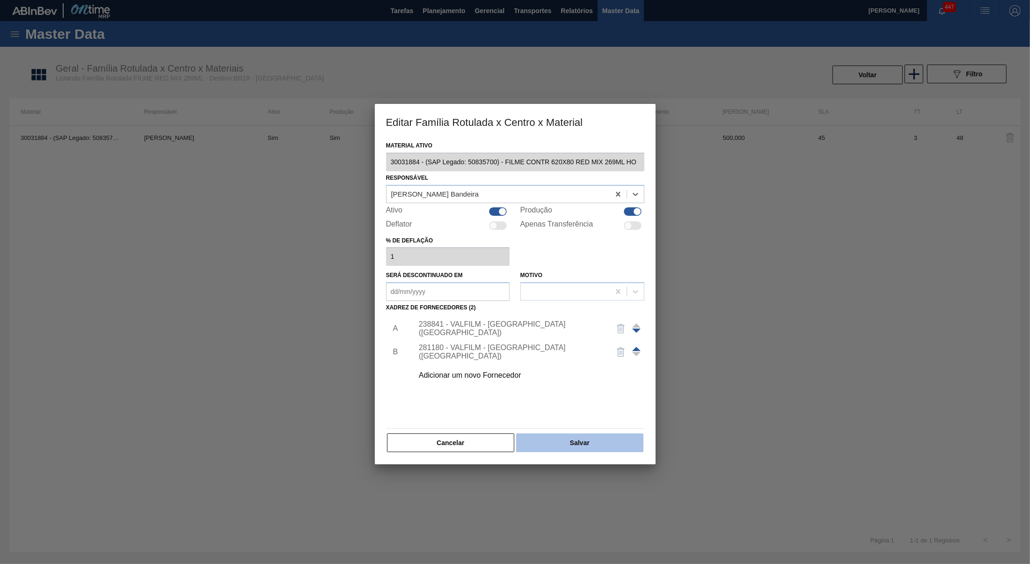
click at [599, 437] on button "Salvar" at bounding box center [579, 442] width 127 height 19
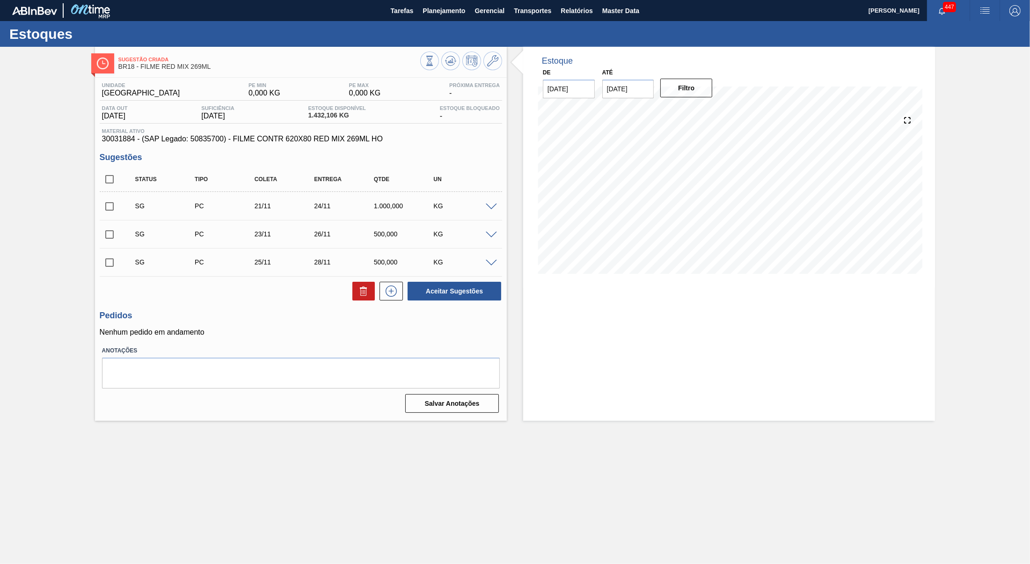
click at [262, 148] on div "Unidade Pernambuco PE MIN 0,000 KG PE MAX 0,000 KG Próxima Entrega - Data out […" at bounding box center [301, 247] width 412 height 338
click at [453, 61] on icon at bounding box center [451, 60] width 6 height 4
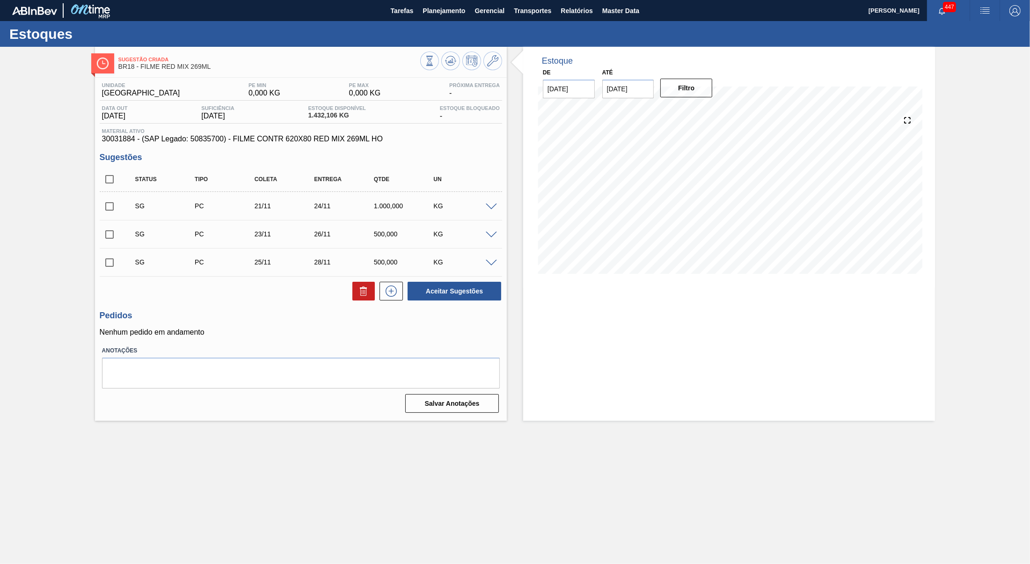
click at [164, 357] on label "Anotações" at bounding box center [301, 351] width 398 height 14
click at [442, 12] on span "Planejamento" at bounding box center [443, 10] width 43 height 11
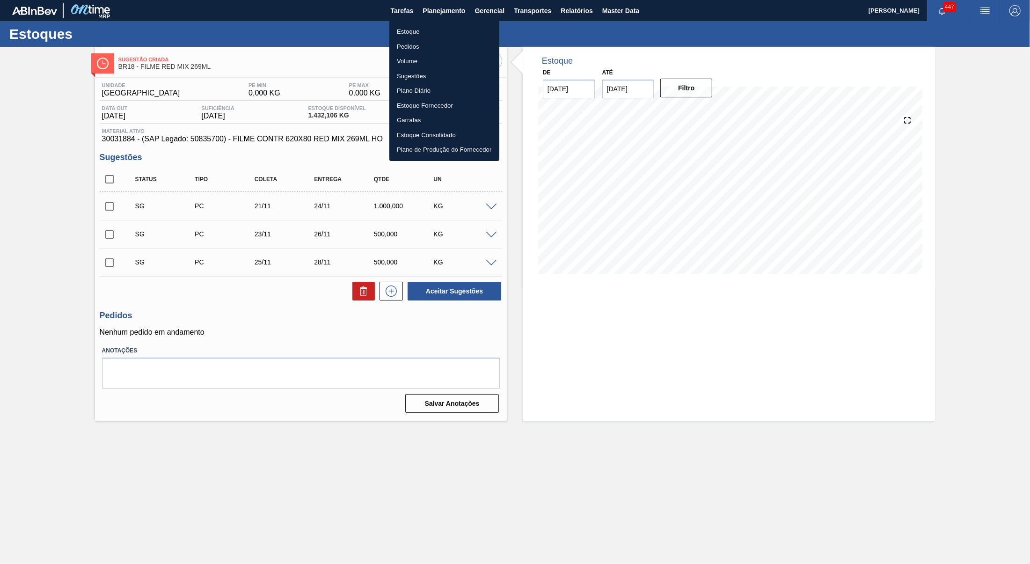
click at [437, 30] on li "Estoque" at bounding box center [444, 31] width 110 height 15
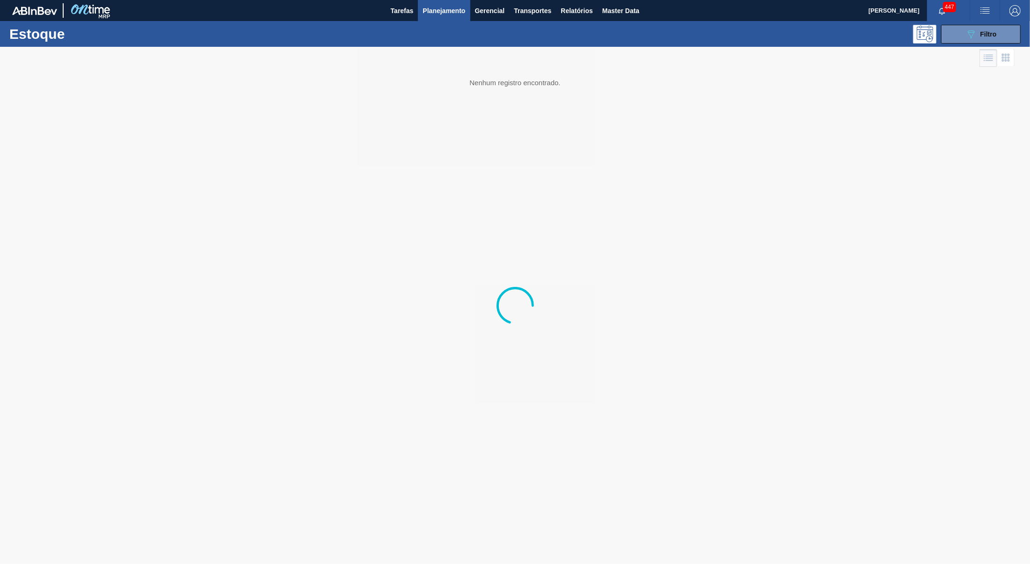
click at [983, 53] on div at bounding box center [515, 305] width 1030 height 517
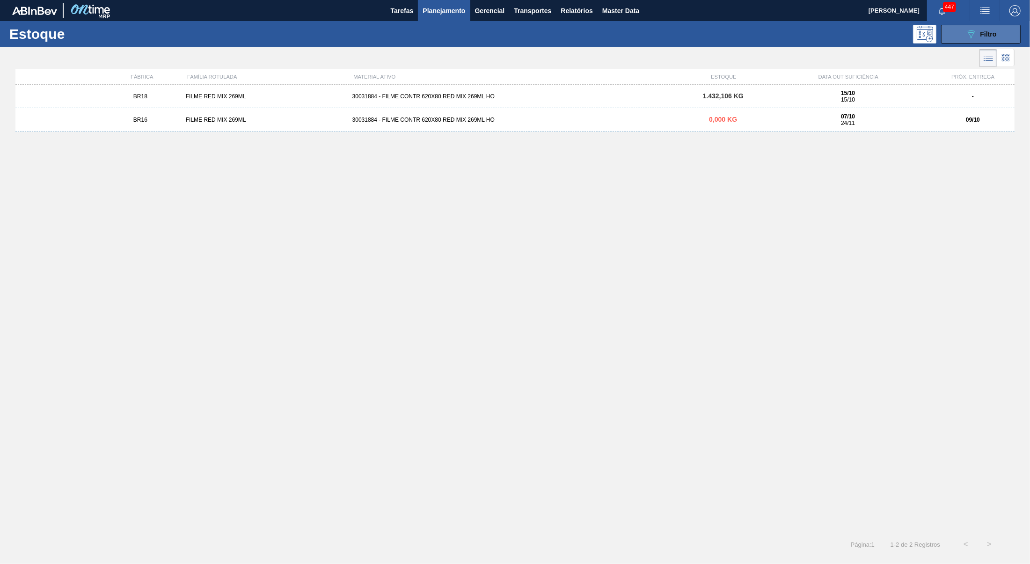
click at [979, 36] on div "089F7B8B-B2A5-4AFE-B5C0-19BA573D28AC Filtro" at bounding box center [980, 34] width 31 height 11
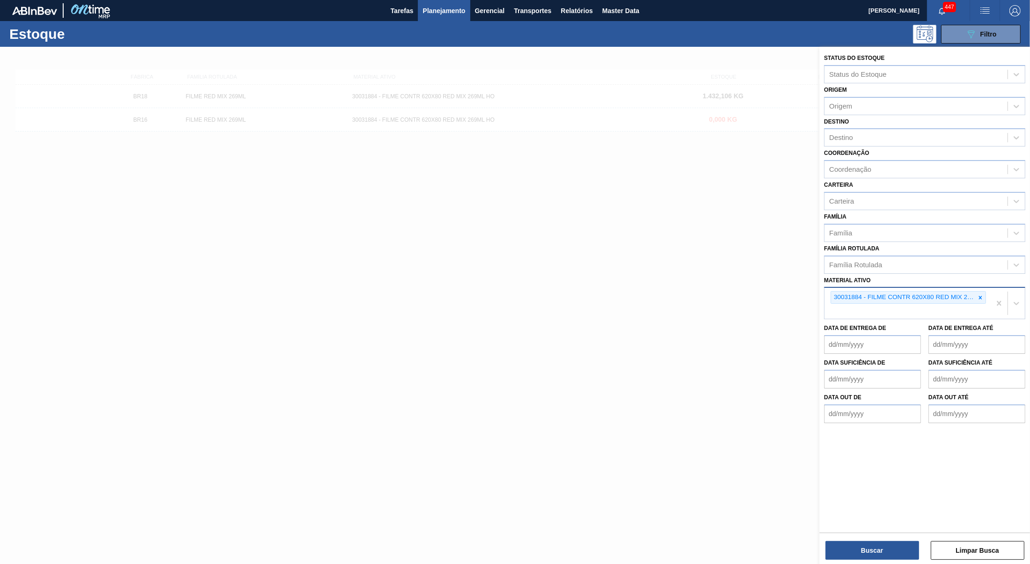
click at [987, 288] on div "30031884 - FILME CONTR 620X80 RED MIX 269ML HO" at bounding box center [907, 303] width 166 height 31
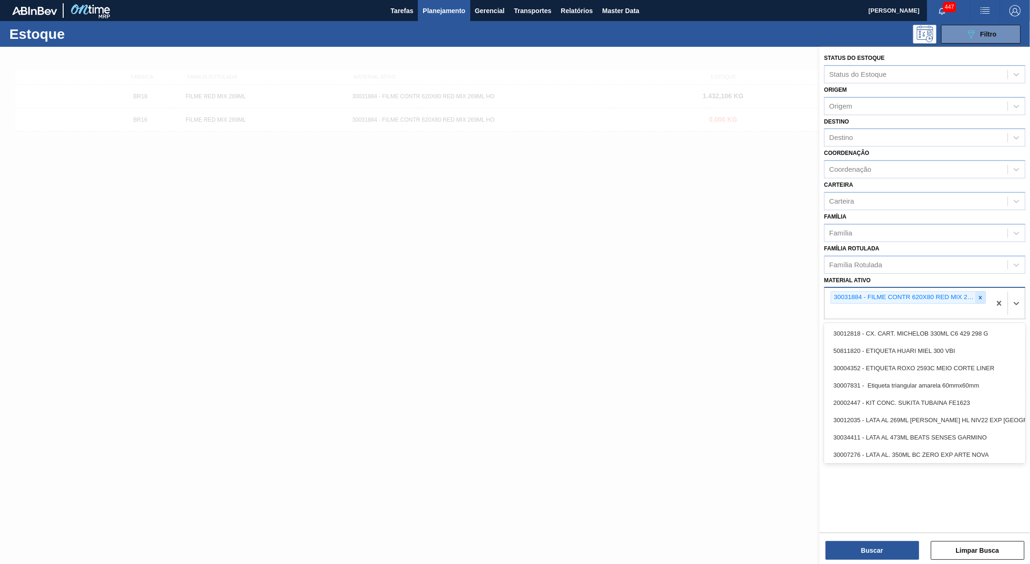
click at [980, 294] on icon at bounding box center [980, 297] width 7 height 7
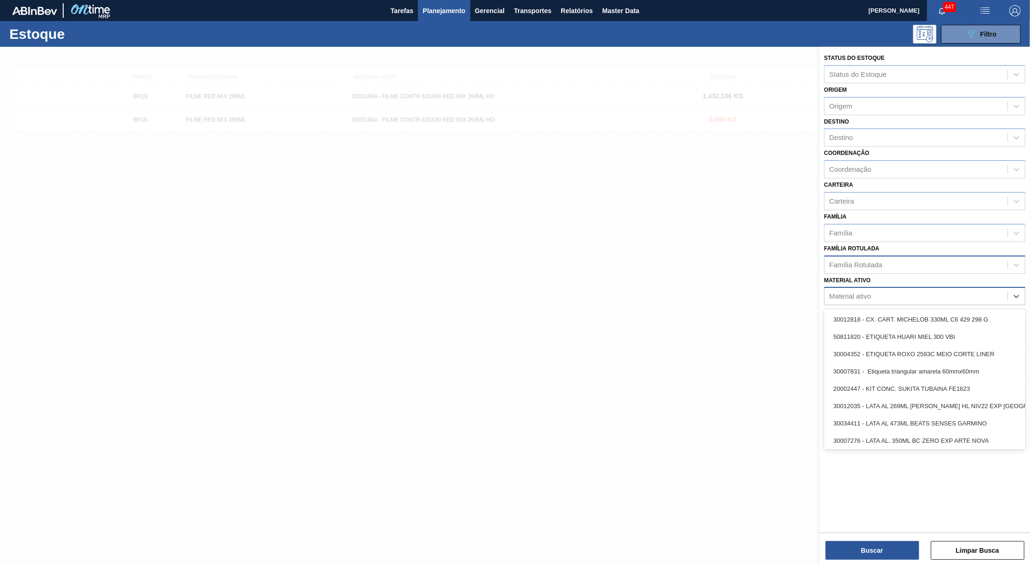
click at [903, 258] on div "Família Rotulada" at bounding box center [915, 265] width 183 height 14
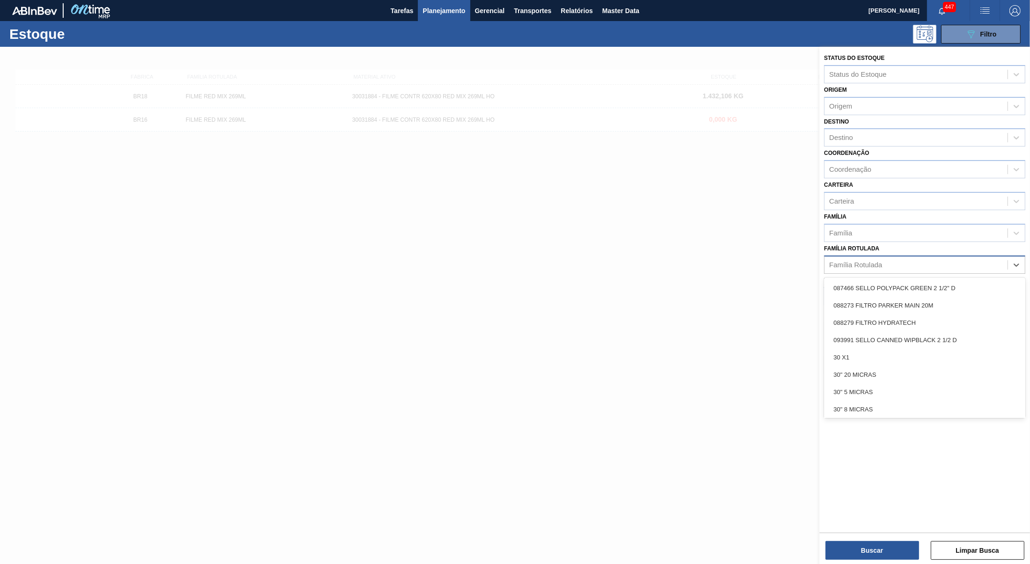
paste Rotulada "GARRAFA CORONA 600 ML OW DECORADA"
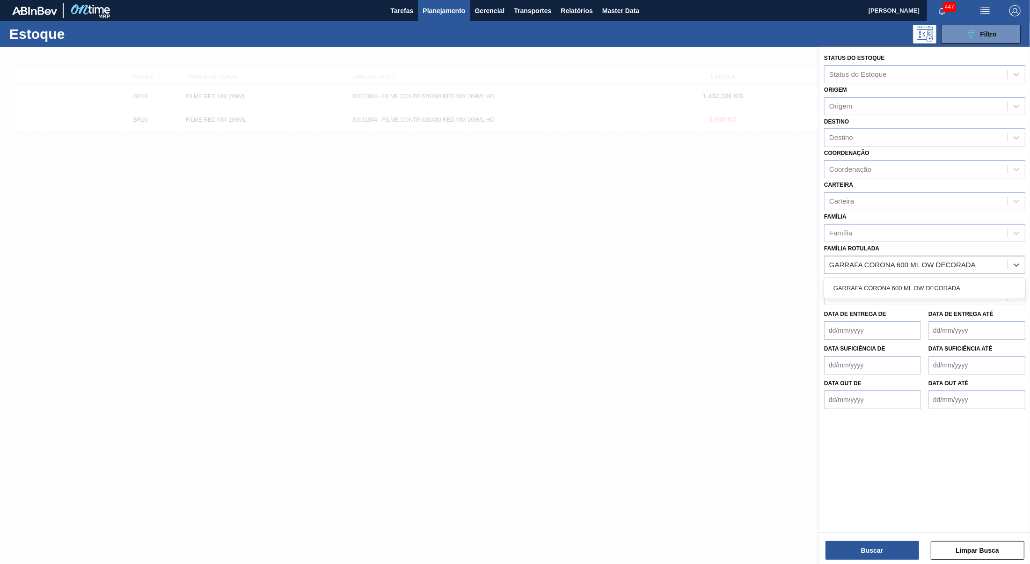
click at [892, 277] on div "GARRAFA CORONA 600 ML OW DECORADA" at bounding box center [924, 287] width 201 height 21
drag, startPoint x: 892, startPoint y: 271, endPoint x: 901, endPoint y: 278, distance: 11.4
click at [901, 278] on div "GARRAFA CORONA 600 ML OW DECORADA" at bounding box center [924, 287] width 201 height 21
type Rotulada "GARRAFA CORONA 600 ML OW DECORADA"
click at [886, 538] on div "Buscar Limpar Busca" at bounding box center [924, 545] width 211 height 26
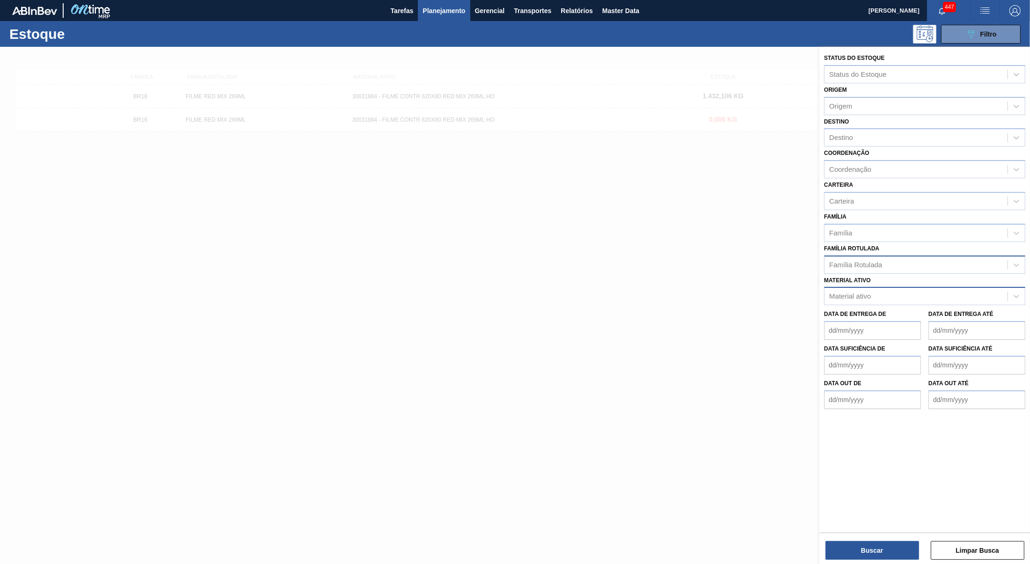
click at [878, 262] on div "Família Rotulada" at bounding box center [915, 265] width 183 height 14
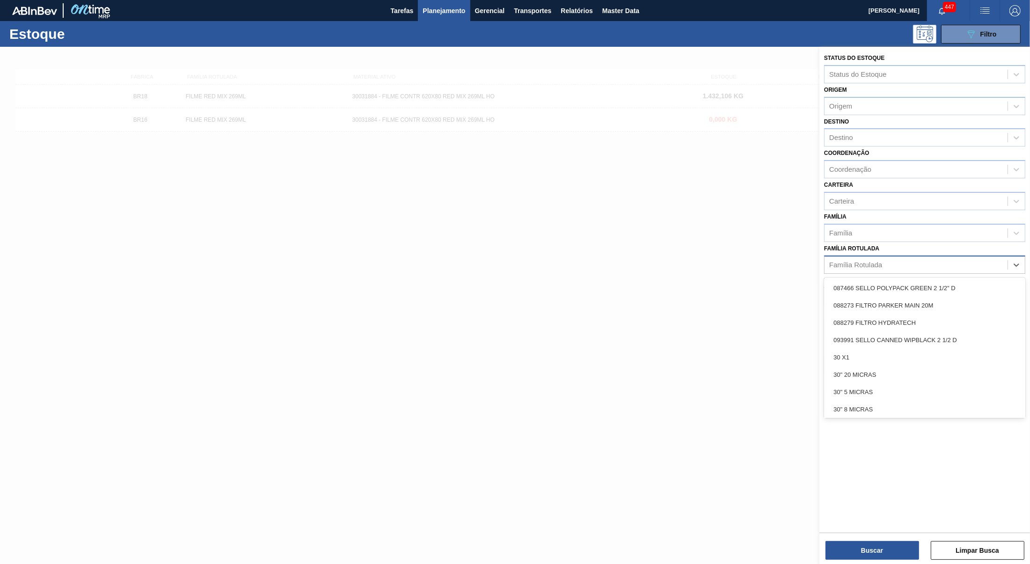
paste Rotulada "GARRAFA CORONA 600 ML OW DECORADA"
type Rotulada "GARRAFA CORONA 600 ML OW DECORADA"
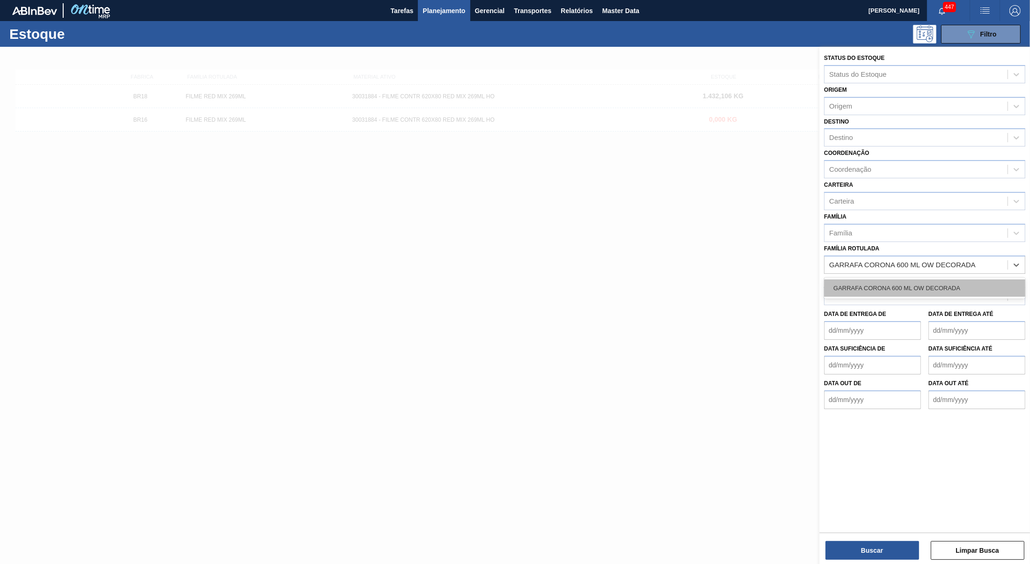
click at [881, 286] on div "GARRAFA CORONA 600 ML OW DECORADA" at bounding box center [924, 287] width 201 height 17
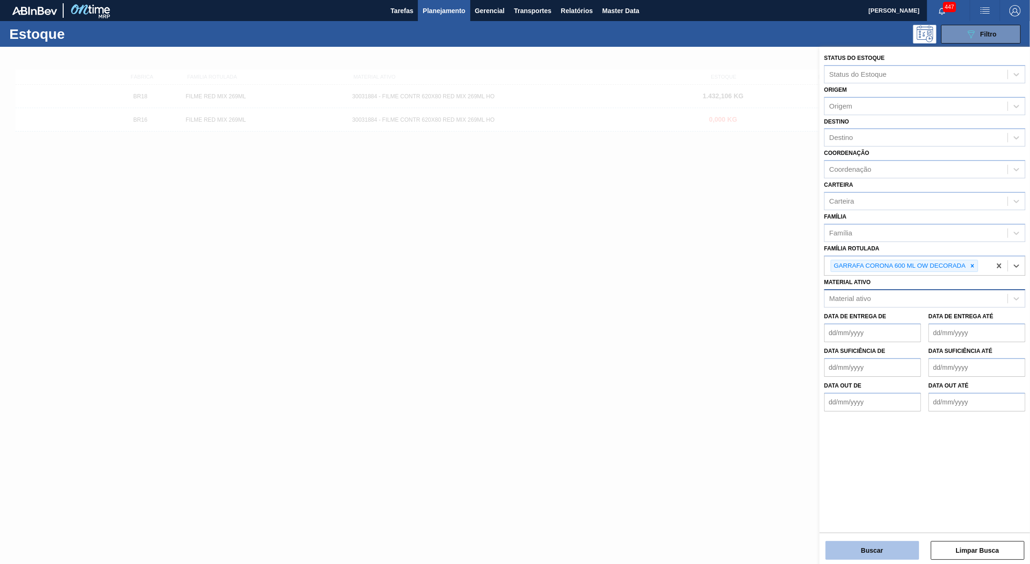
click at [864, 556] on button "Buscar" at bounding box center [872, 550] width 94 height 19
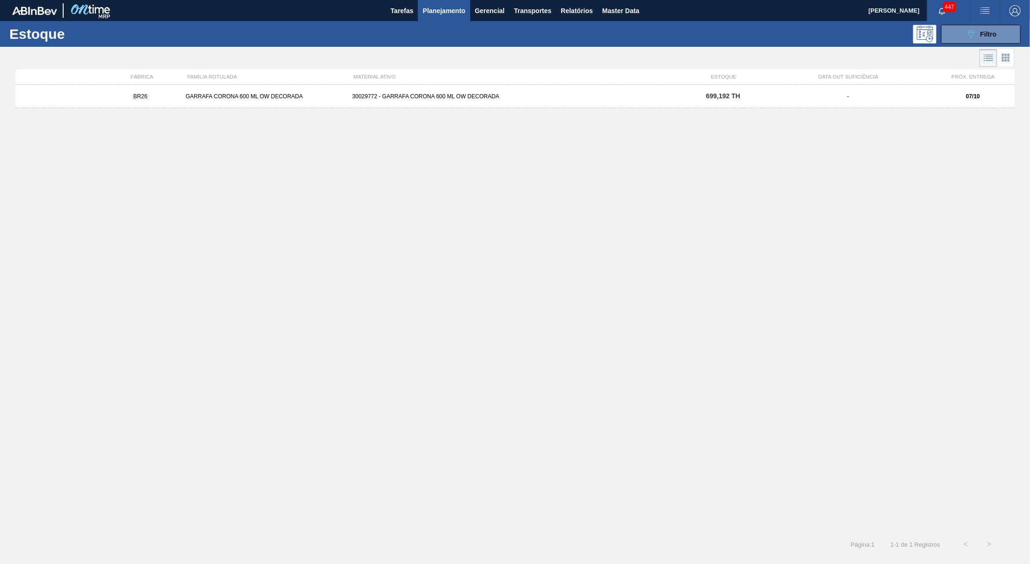
click at [498, 95] on div "30029772 - GARRAFA CORONA 600 ML OW DECORADA" at bounding box center [515, 96] width 333 height 7
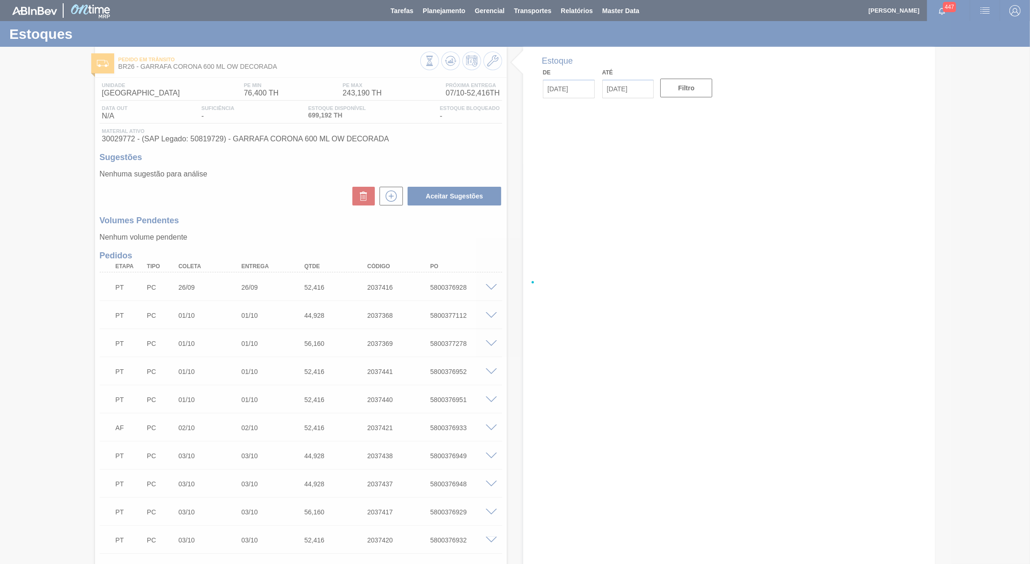
type input "[DATE]"
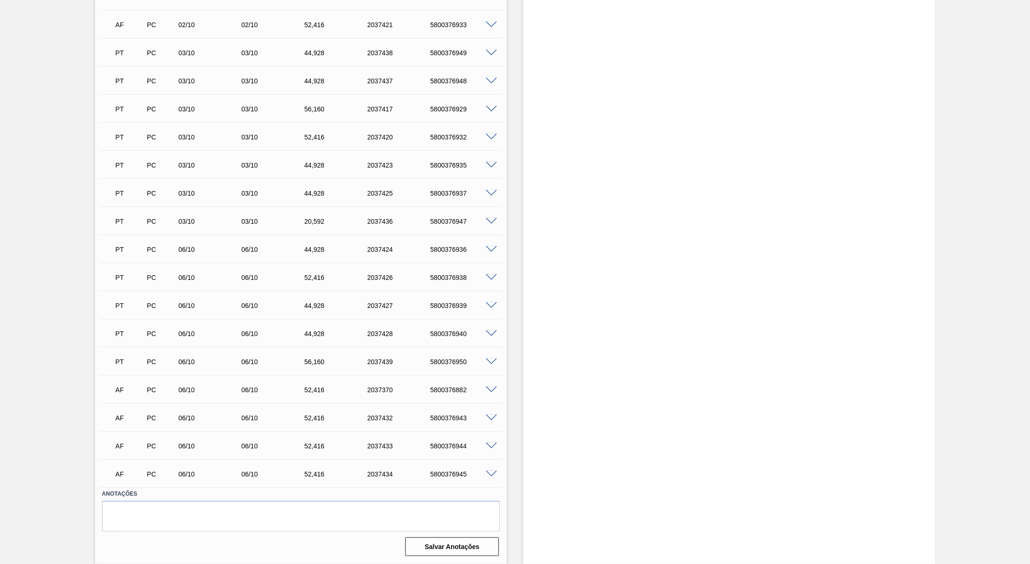
scroll to position [63, 0]
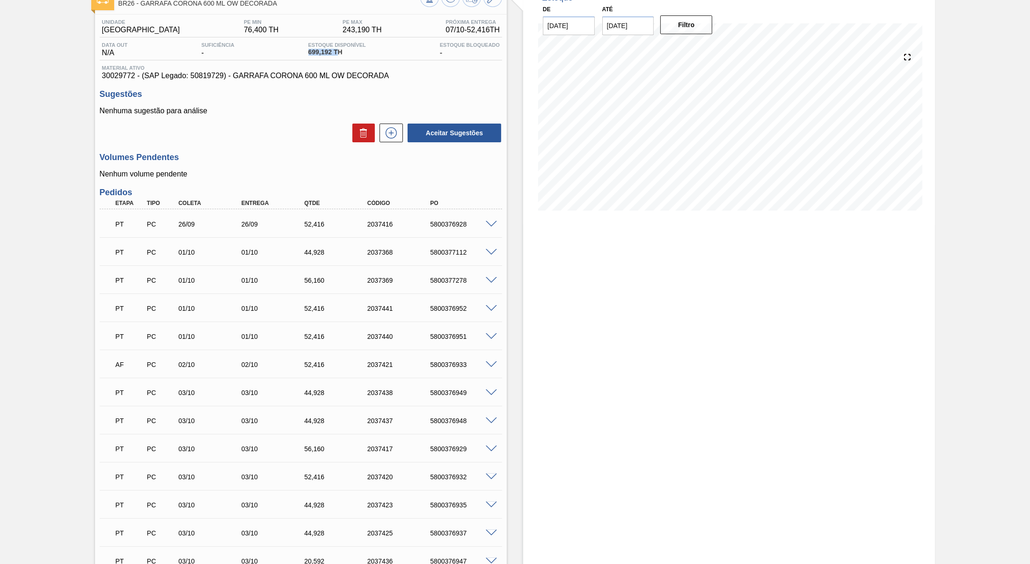
drag, startPoint x: 336, startPoint y: 58, endPoint x: 302, endPoint y: 56, distance: 34.2
click at [302, 56] on div "Data out N/A Suficiência - Estoque Disponível 699,192 TH Estoque Bloqueado -" at bounding box center [301, 51] width 402 height 18
copy span "699,192 T"
click at [600, 417] on div "Estoque De [DATE] Até [DATE] Filtro" at bounding box center [729, 444] width 412 height 920
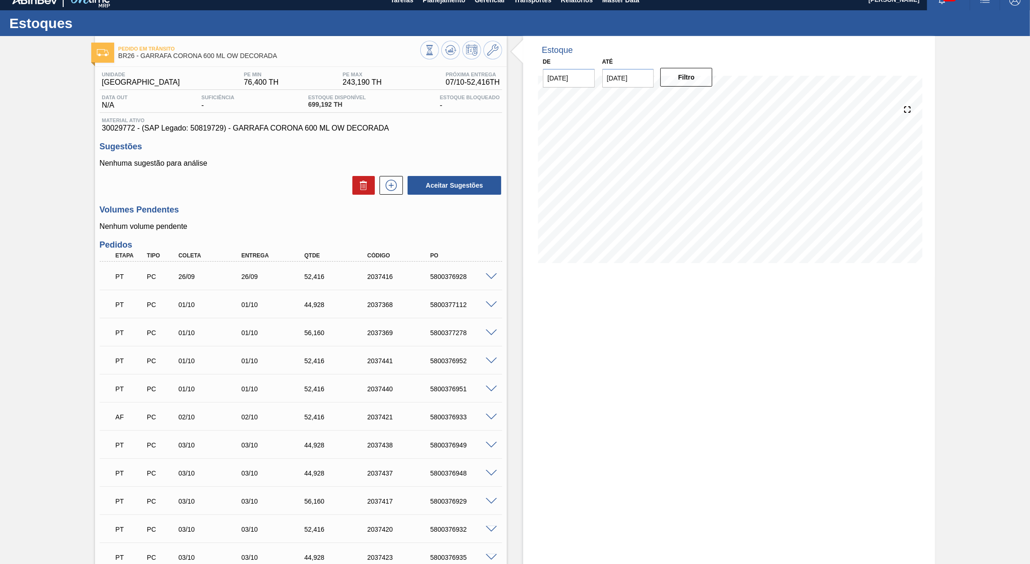
scroll to position [0, 0]
